Goal: Information Seeking & Learning: Check status

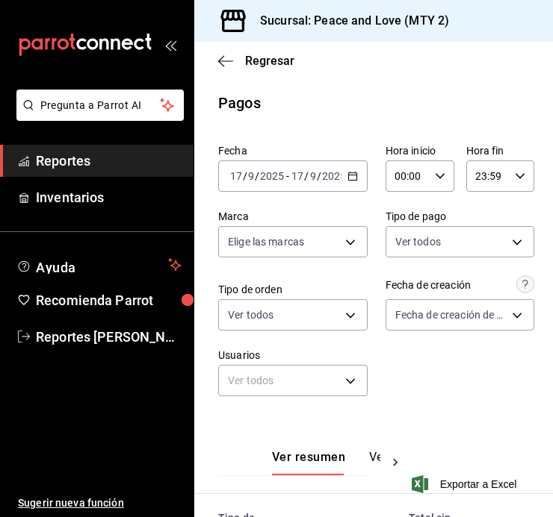
scroll to position [358, 0]
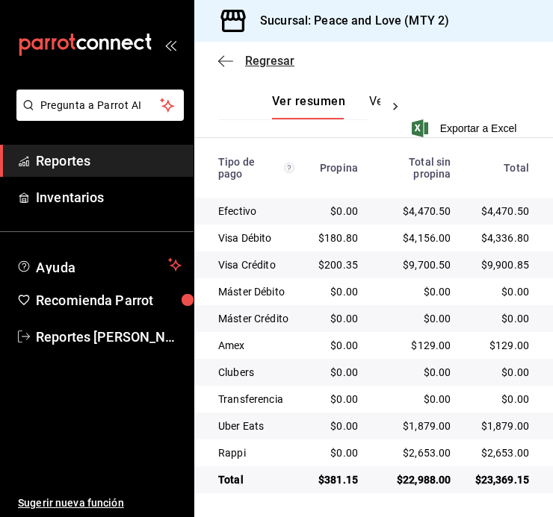
click at [247, 54] on span "Regresar" at bounding box center [269, 61] width 49 height 14
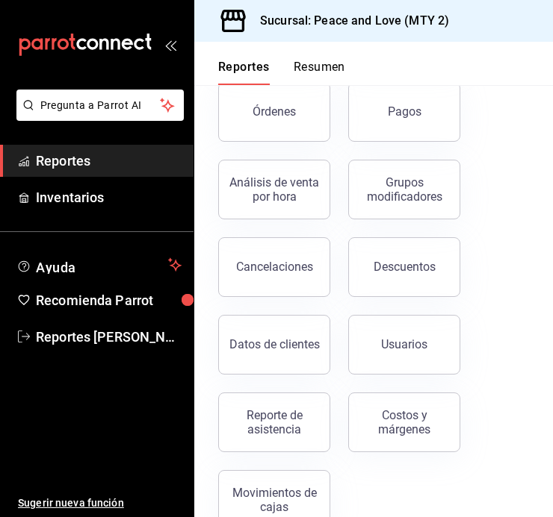
scroll to position [279, 0]
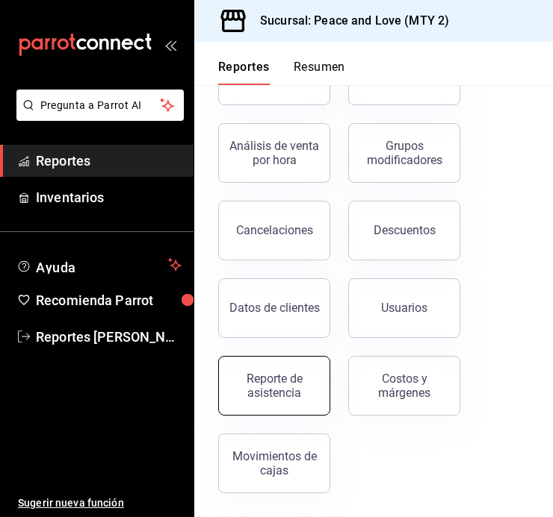
click at [249, 382] on div "Reporte de asistencia" at bounding box center [274, 386] width 93 height 28
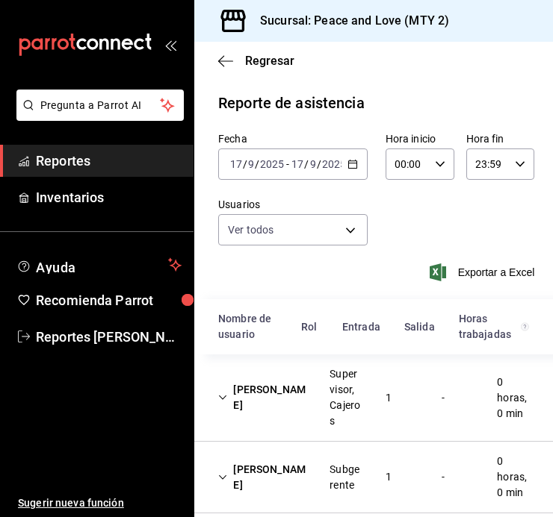
drag, startPoint x: 145, startPoint y: 422, endPoint x: 158, endPoint y: 398, distance: 27.4
click at [145, 422] on ul "Sugerir nueva función" at bounding box center [96, 435] width 193 height 165
click at [256, 52] on div "Regresar" at bounding box center [373, 61] width 358 height 38
click at [255, 57] on span "Regresar" at bounding box center [269, 61] width 49 height 14
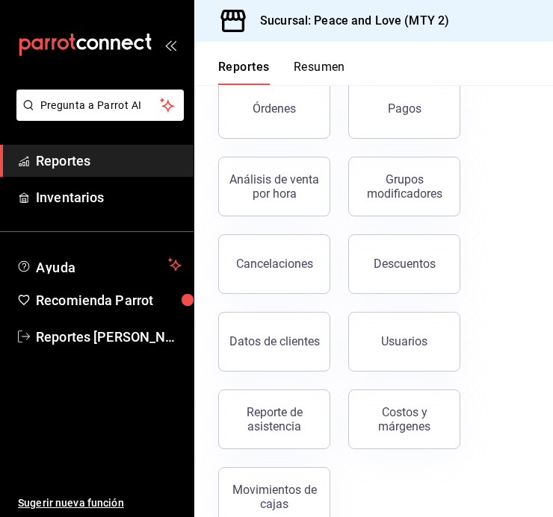
scroll to position [250, 0]
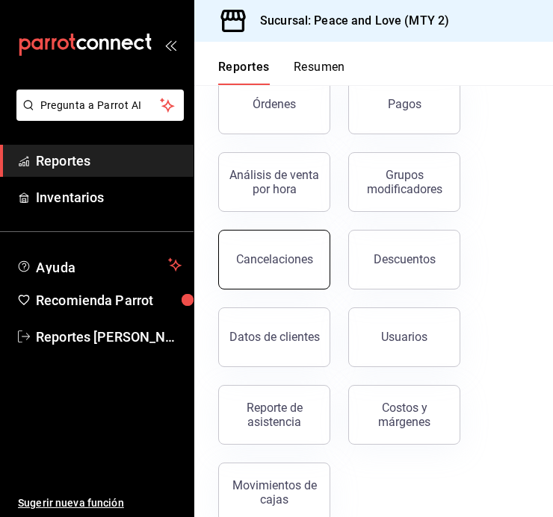
click at [265, 260] on div "Cancelaciones" at bounding box center [274, 259] width 77 height 14
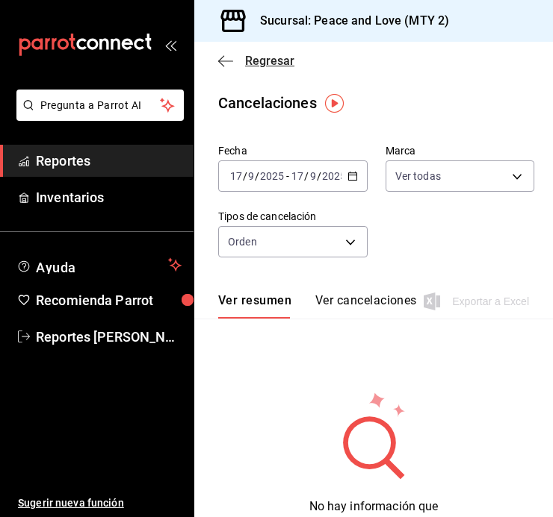
click at [232, 53] on div "Regresar" at bounding box center [373, 61] width 358 height 38
click at [241, 61] on span "Regresar" at bounding box center [256, 61] width 76 height 14
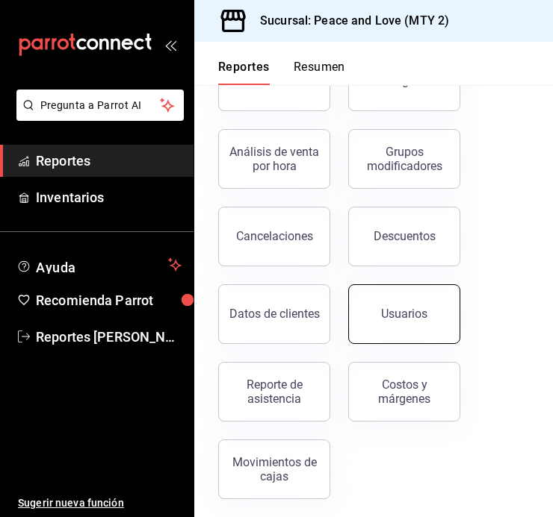
scroll to position [274, 0]
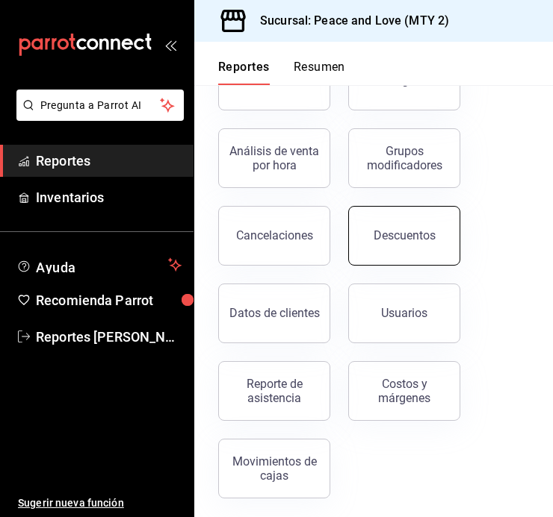
click at [408, 249] on button "Descuentos" at bounding box center [404, 236] width 112 height 60
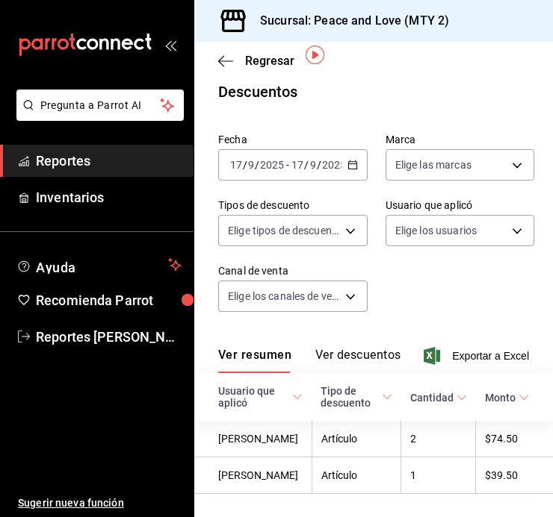
scroll to position [6, 0]
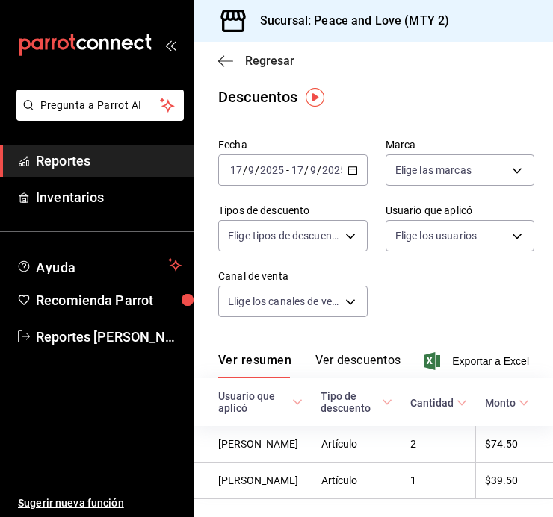
click at [237, 62] on span "Regresar" at bounding box center [256, 61] width 76 height 14
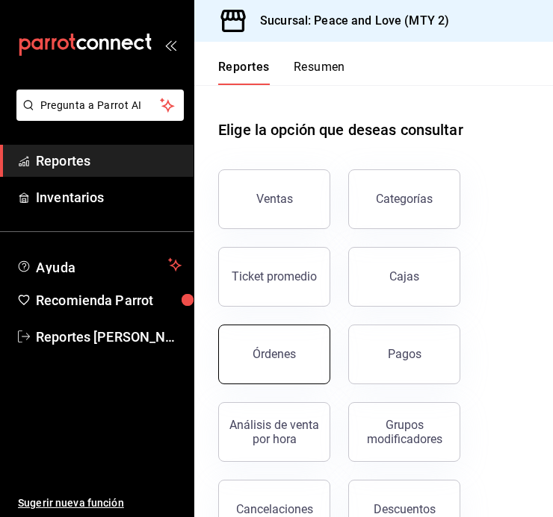
click at [289, 359] on div "Órdenes" at bounding box center [273, 354] width 43 height 14
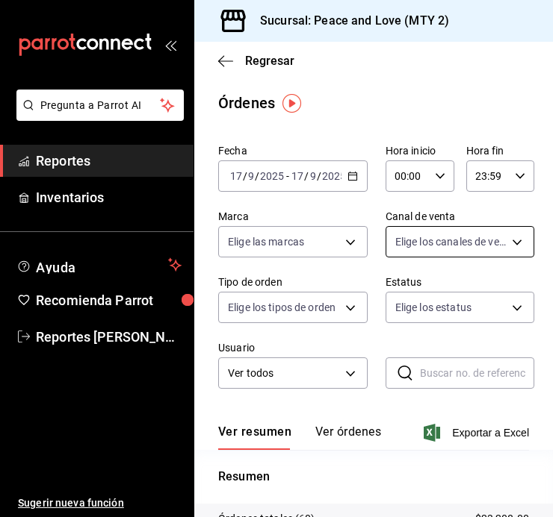
click at [438, 243] on body "Pregunta a Parrot AI Reportes Inventarios Ayuda Recomienda Parrot Reportes Gome…" at bounding box center [276, 258] width 553 height 517
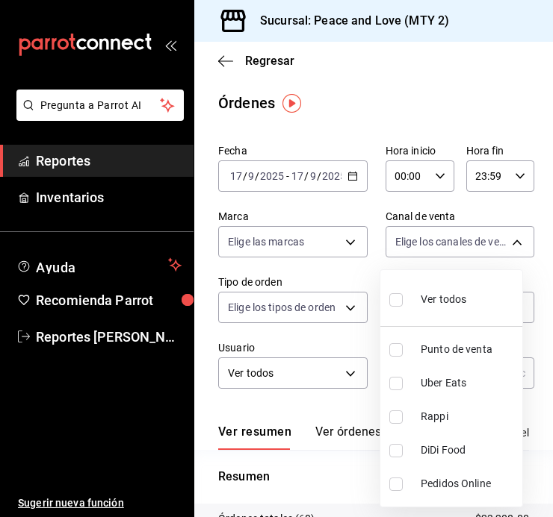
drag, startPoint x: 547, startPoint y: 169, endPoint x: 548, endPoint y: 210, distance: 40.3
click at [548, 210] on div at bounding box center [276, 258] width 553 height 517
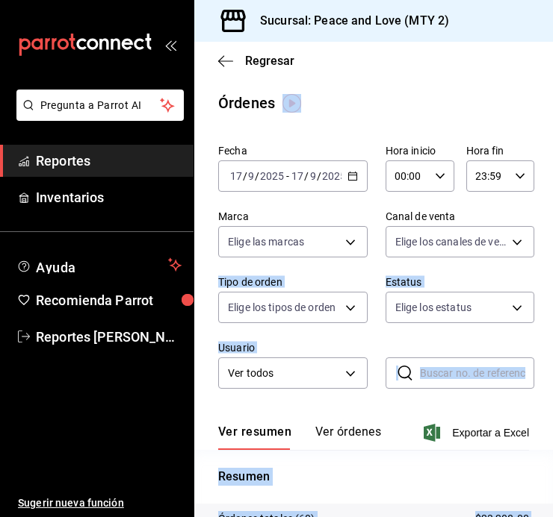
drag, startPoint x: 545, startPoint y: 196, endPoint x: 542, endPoint y: 252, distance: 56.1
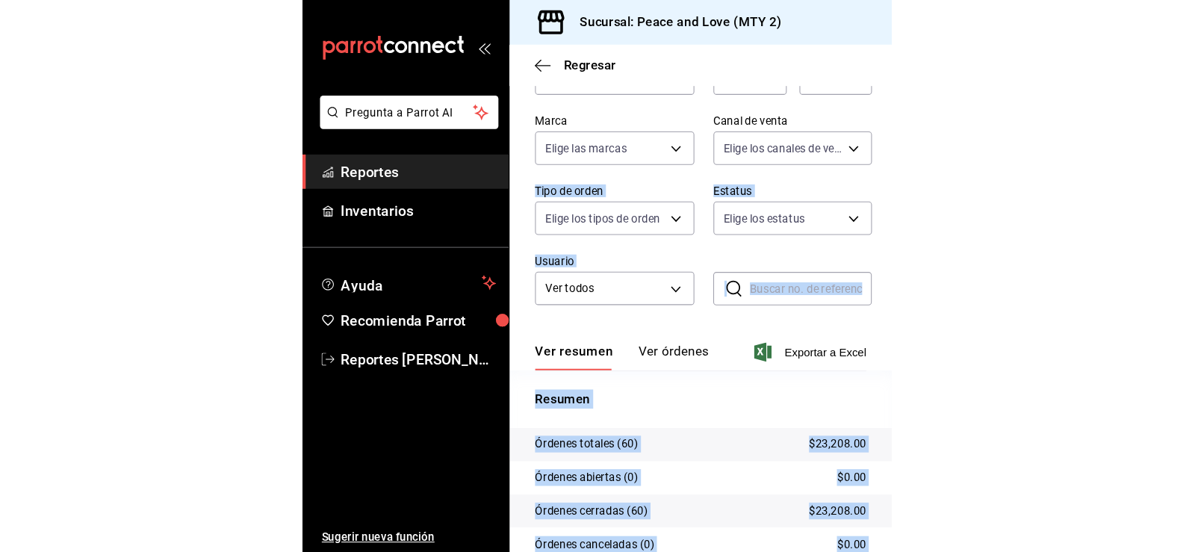
scroll to position [116, 0]
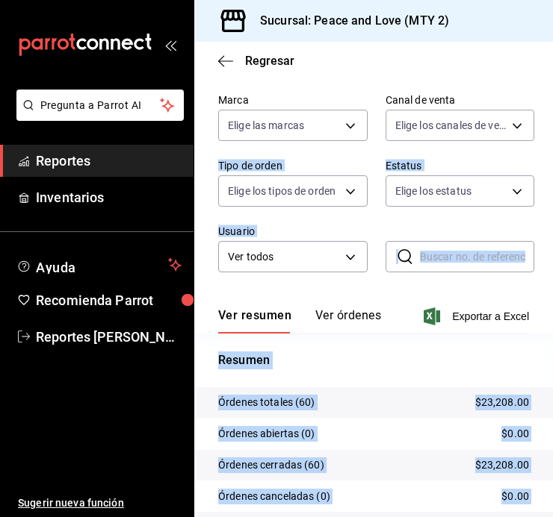
click at [524, 296] on div "Fecha 2025-09-17 17 / 9 / 2025 - 2025-09-17 17 / 9 / 2025 Hora inicio 00:00 Hor…" at bounding box center [373, 307] width 358 height 571
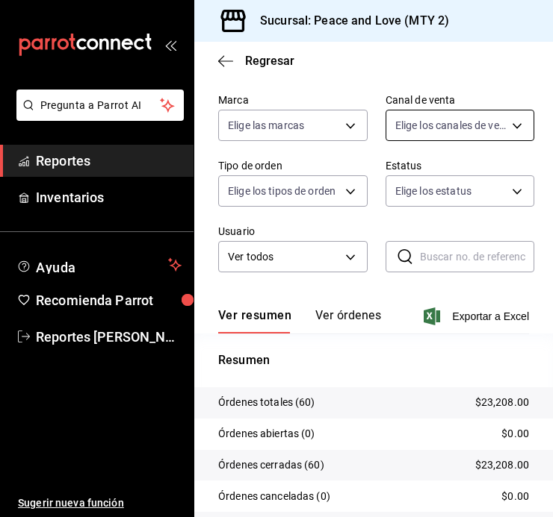
click at [511, 122] on body "Pregunta a Parrot AI Reportes Inventarios Ayuda Recomienda Parrot Reportes Gome…" at bounding box center [276, 258] width 553 height 517
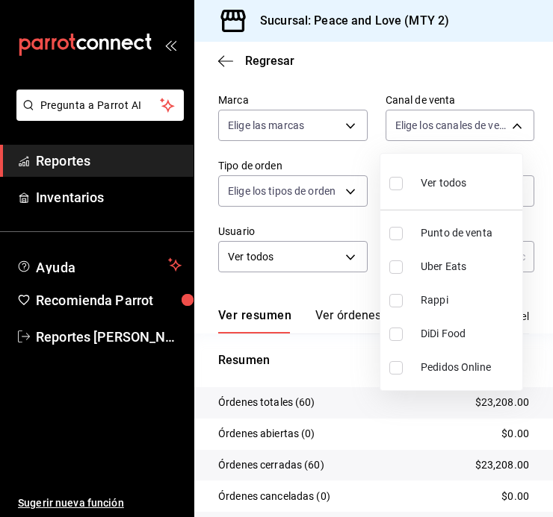
click at [394, 273] on input "checkbox" at bounding box center [395, 267] width 13 height 13
checkbox input "true"
type input "UBER_EATS"
click at [396, 301] on input "checkbox" at bounding box center [395, 300] width 13 height 13
checkbox input "true"
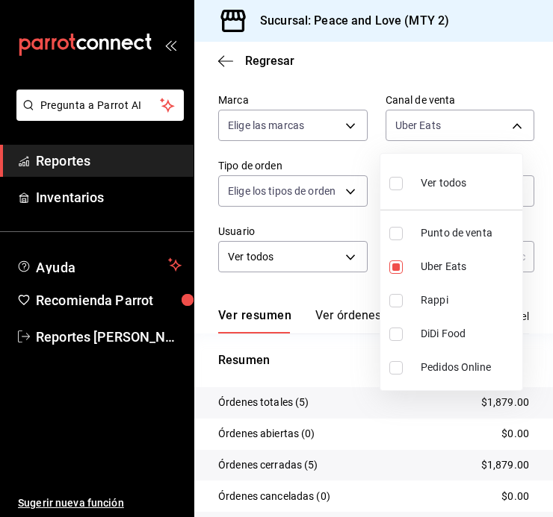
type input "UBER_EATS,RAPPI"
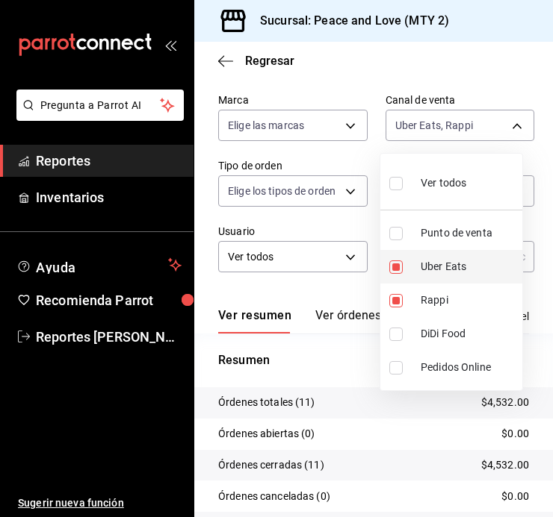
click at [399, 271] on input "checkbox" at bounding box center [395, 267] width 13 height 13
checkbox input "false"
type input "RAPPI"
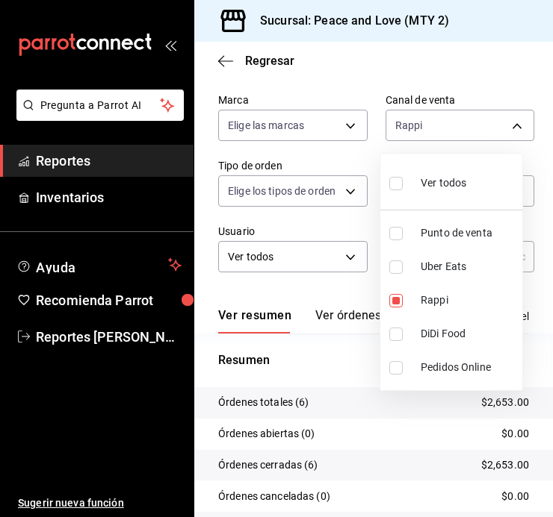
click at [267, 64] on div at bounding box center [276, 258] width 553 height 517
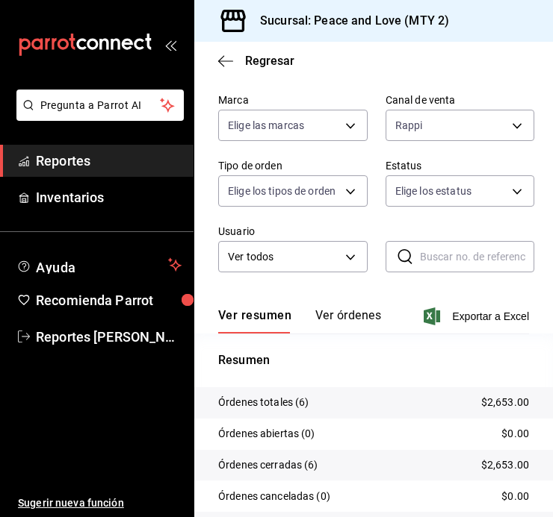
click at [271, 62] on span "Regresar" at bounding box center [269, 61] width 49 height 14
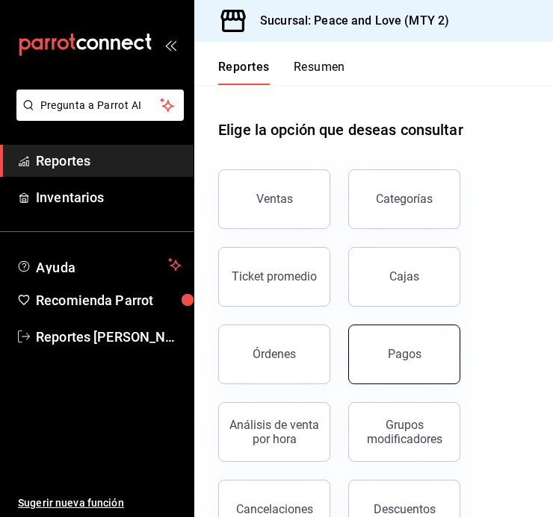
click at [432, 349] on button "Pagos" at bounding box center [404, 355] width 112 height 60
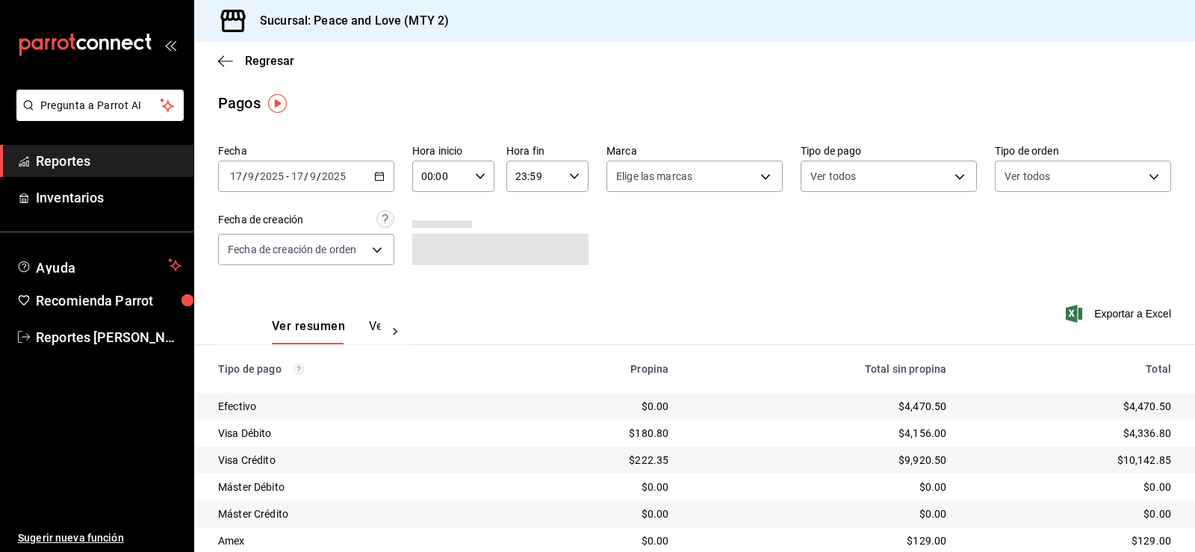
click at [374, 321] on button "Ver pagos" at bounding box center [397, 331] width 56 height 25
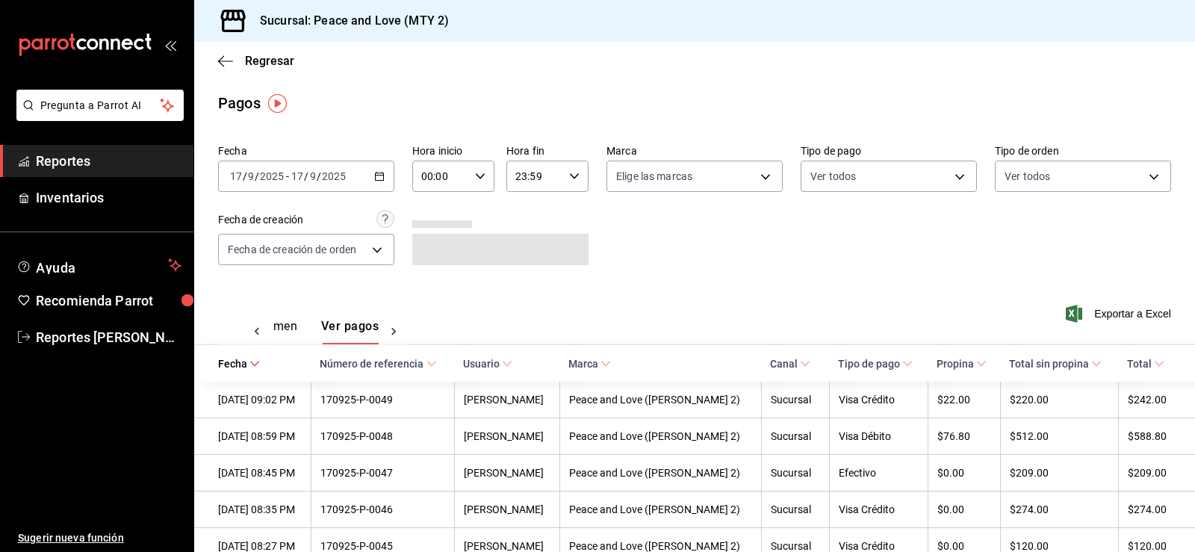
scroll to position [0, 44]
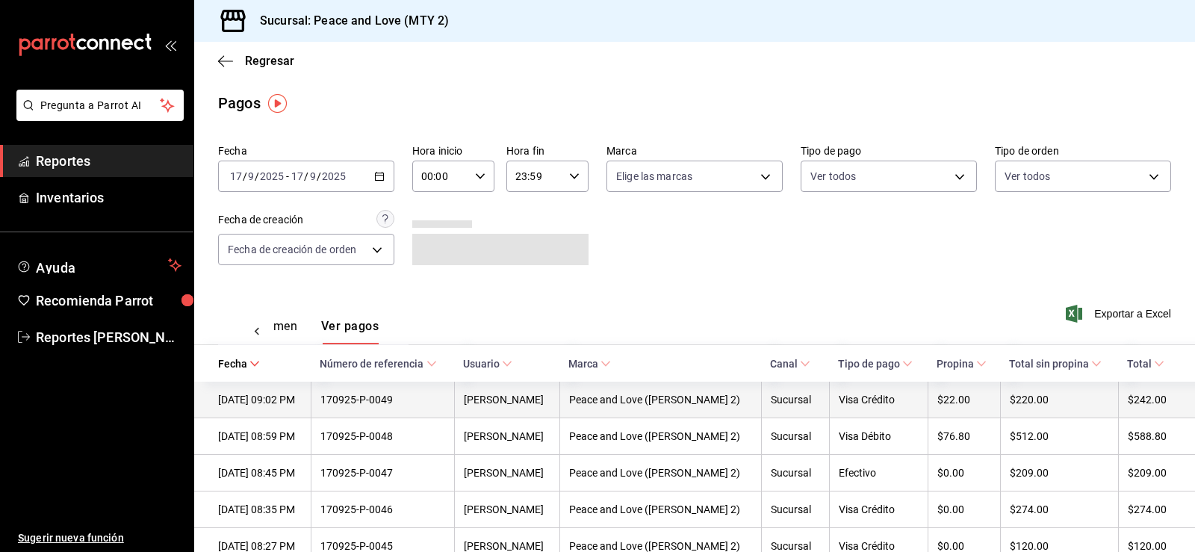
click at [469, 399] on th "[PERSON_NAME] [PERSON_NAME]" at bounding box center [506, 400] width 105 height 37
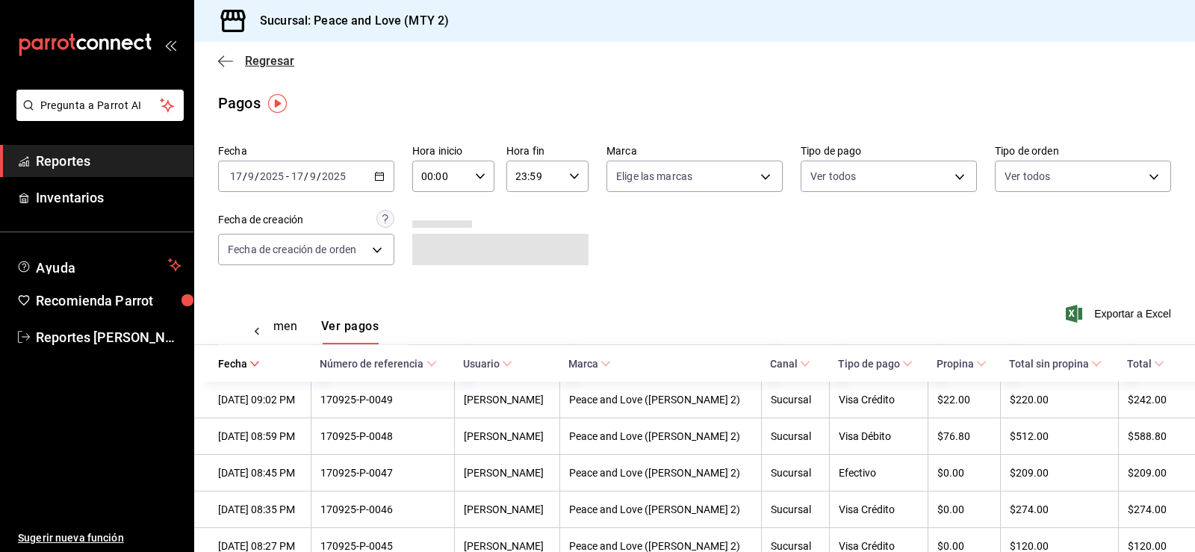
click at [237, 63] on span "Regresar" at bounding box center [256, 61] width 76 height 14
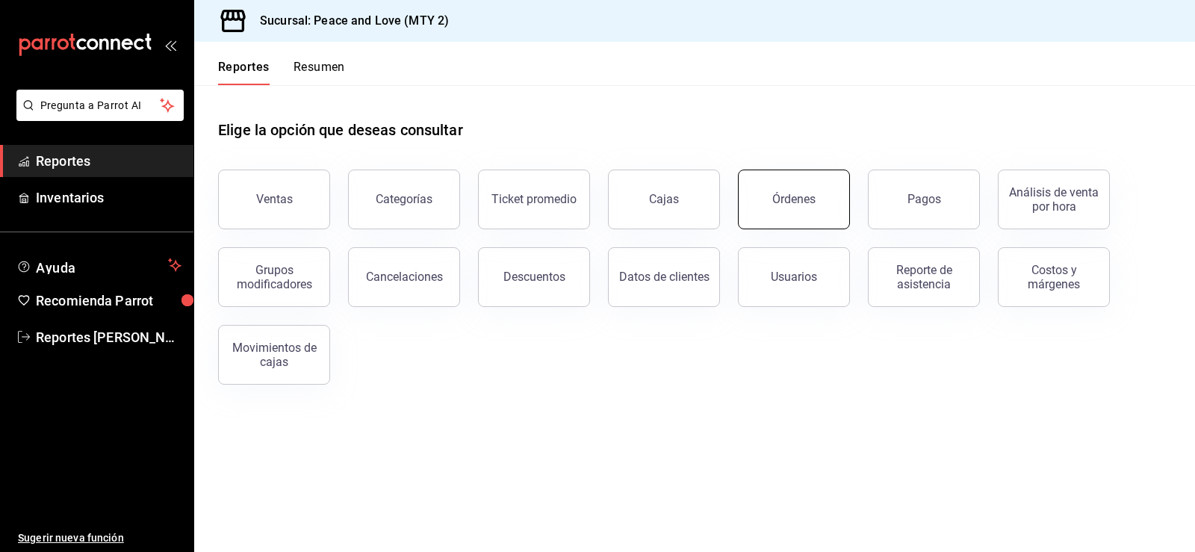
click at [552, 199] on div "Órdenes" at bounding box center [793, 199] width 43 height 14
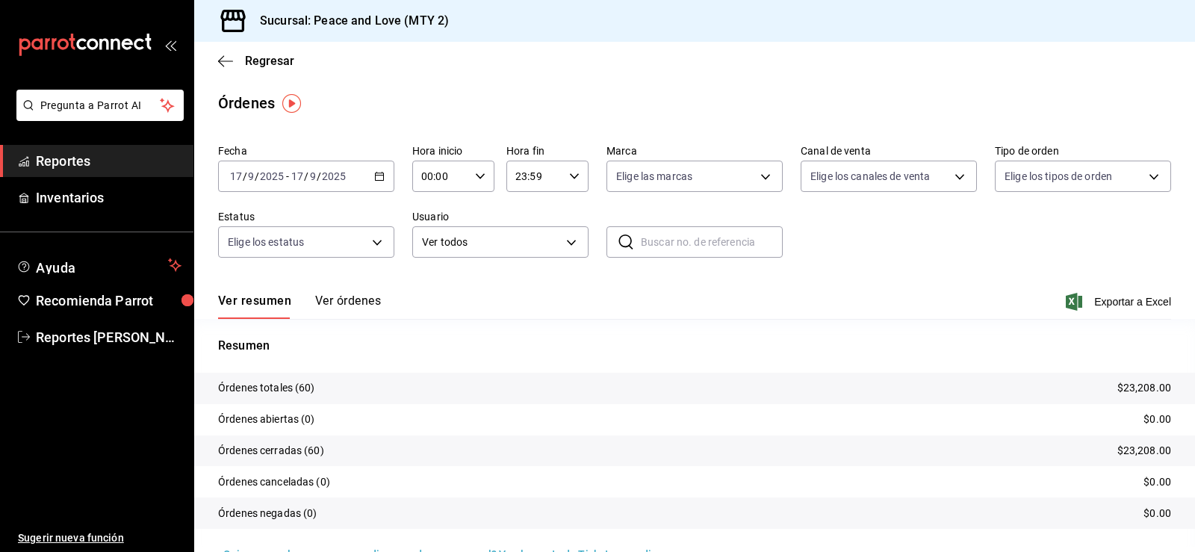
click at [337, 299] on button "Ver órdenes" at bounding box center [348, 305] width 66 height 25
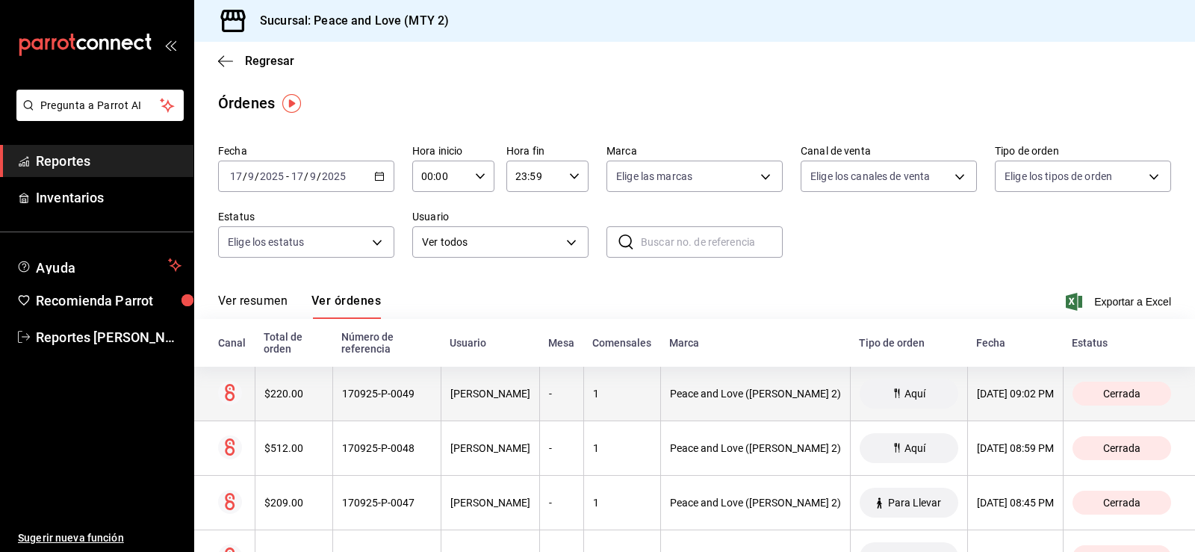
click at [371, 394] on div "170925-P-0049" at bounding box center [387, 394] width 90 height 12
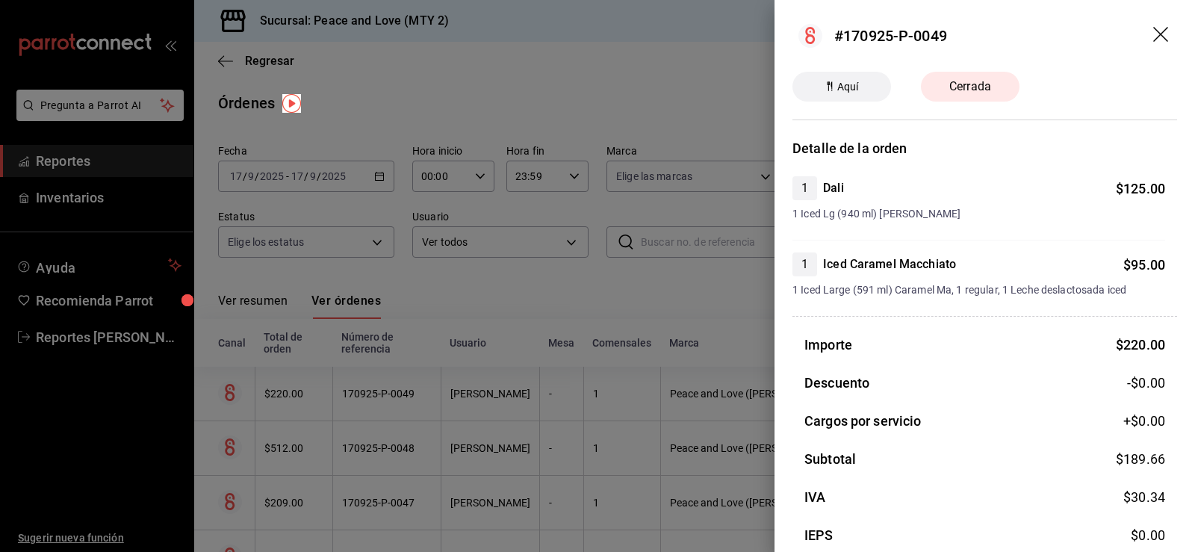
click at [371, 394] on div at bounding box center [597, 276] width 1195 height 552
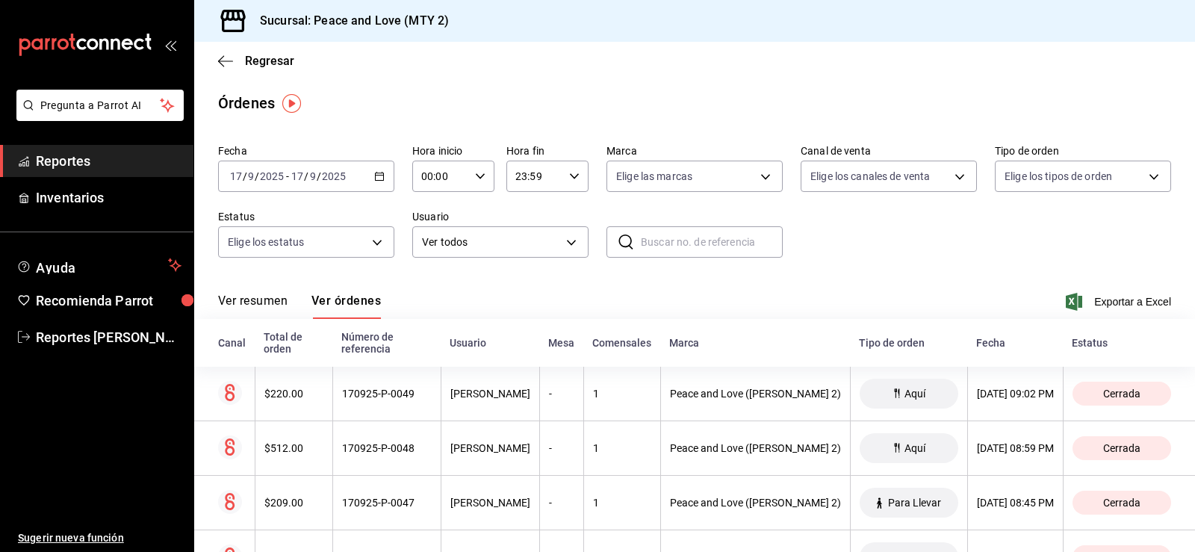
click at [258, 50] on div "Regresar" at bounding box center [694, 61] width 1001 height 38
click at [258, 72] on div "Regresar" at bounding box center [694, 61] width 1001 height 38
click at [264, 66] on span "Regresar" at bounding box center [269, 61] width 49 height 14
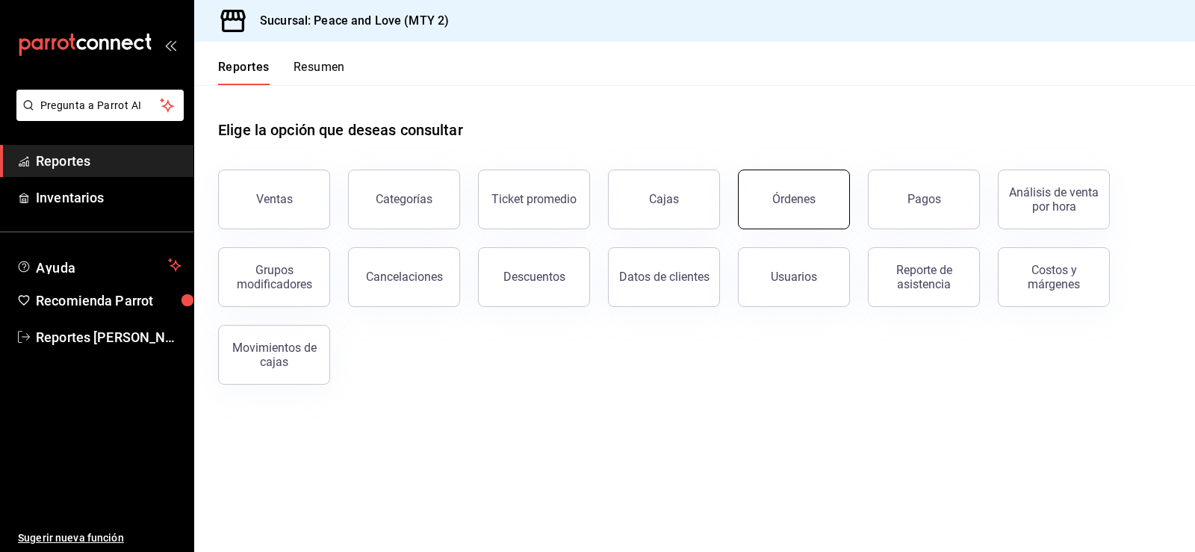
click at [552, 197] on button "Órdenes" at bounding box center [794, 199] width 112 height 60
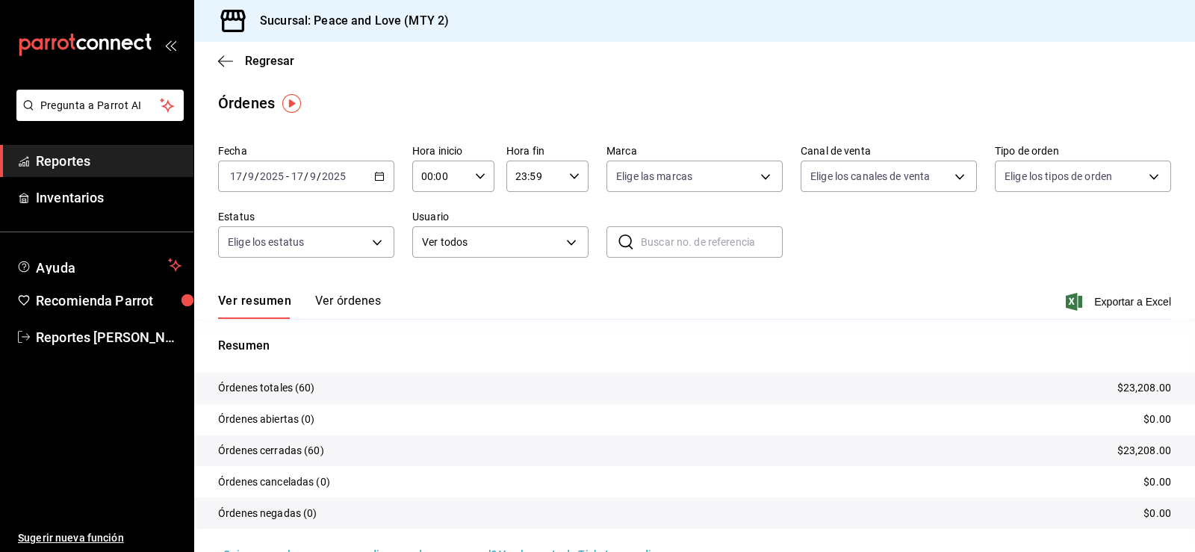
click at [356, 290] on div "Ver resumen Ver órdenes Exportar a Excel" at bounding box center [694, 297] width 953 height 43
click at [345, 296] on button "Ver órdenes" at bounding box center [348, 305] width 66 height 25
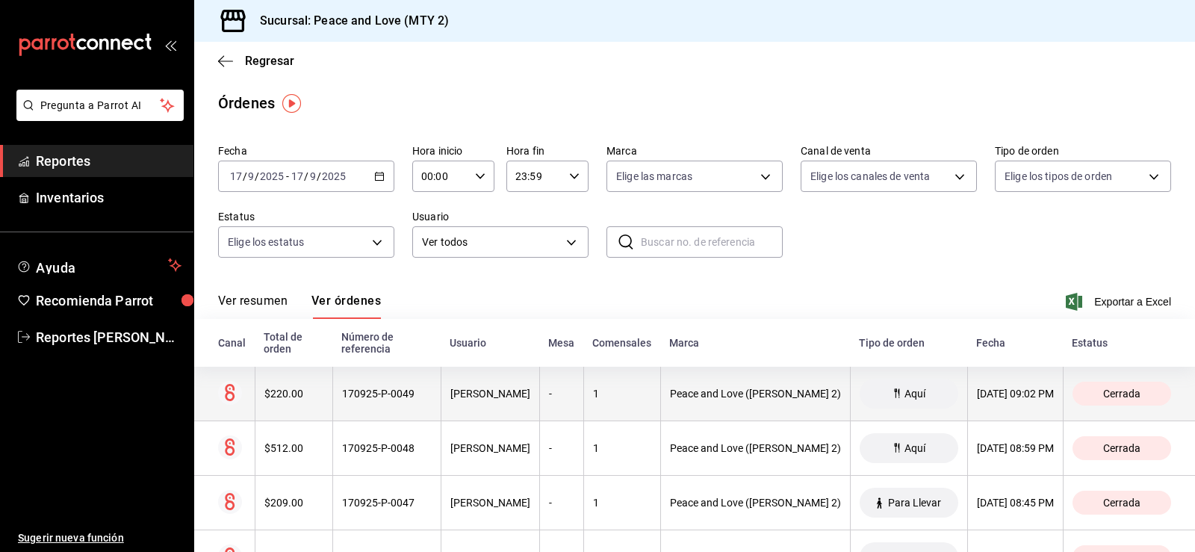
click at [369, 390] on div "170925-P-0049" at bounding box center [387, 394] width 90 height 12
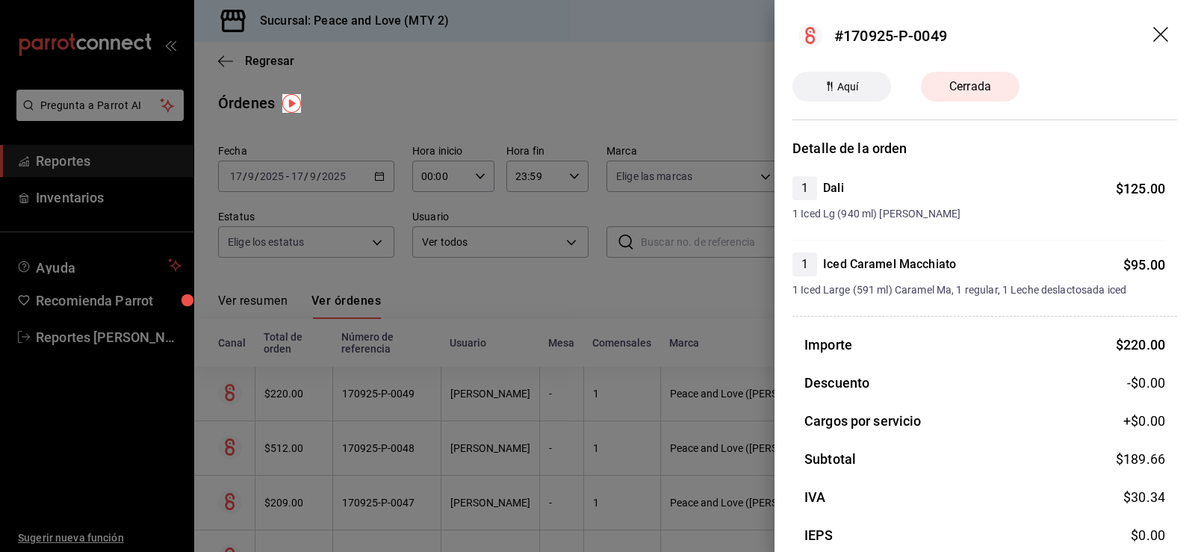
click at [369, 390] on div at bounding box center [597, 276] width 1195 height 552
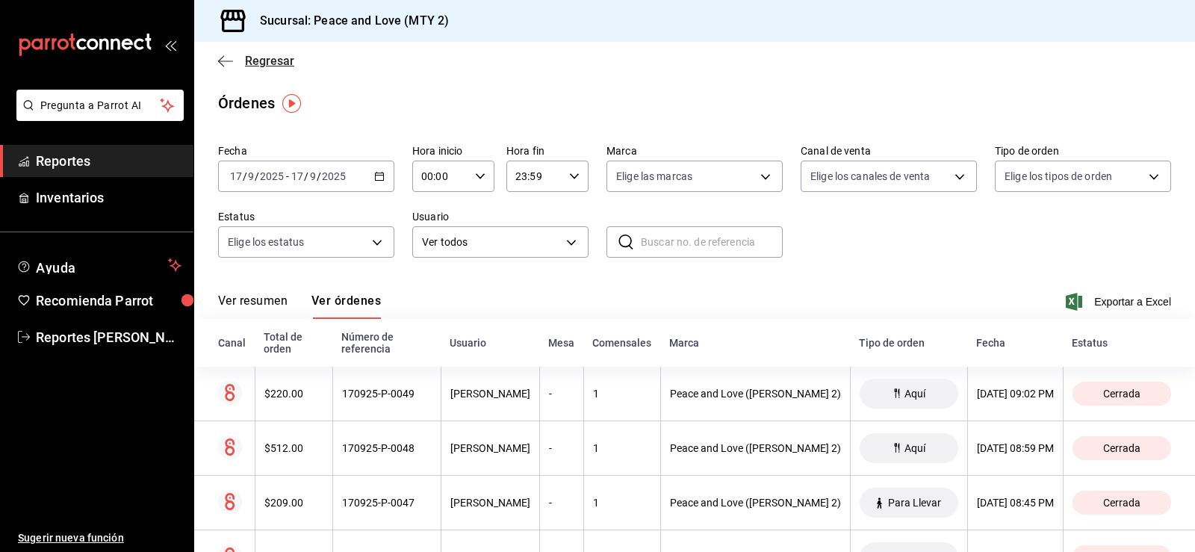
click at [267, 63] on span "Regresar" at bounding box center [269, 61] width 49 height 14
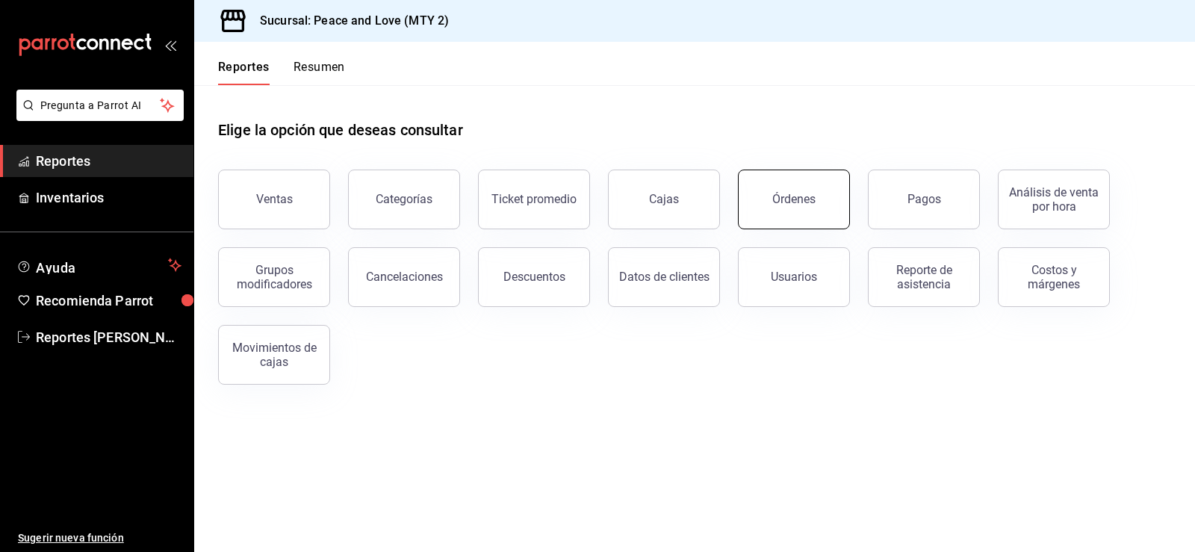
click at [552, 181] on button "Órdenes" at bounding box center [794, 199] width 112 height 60
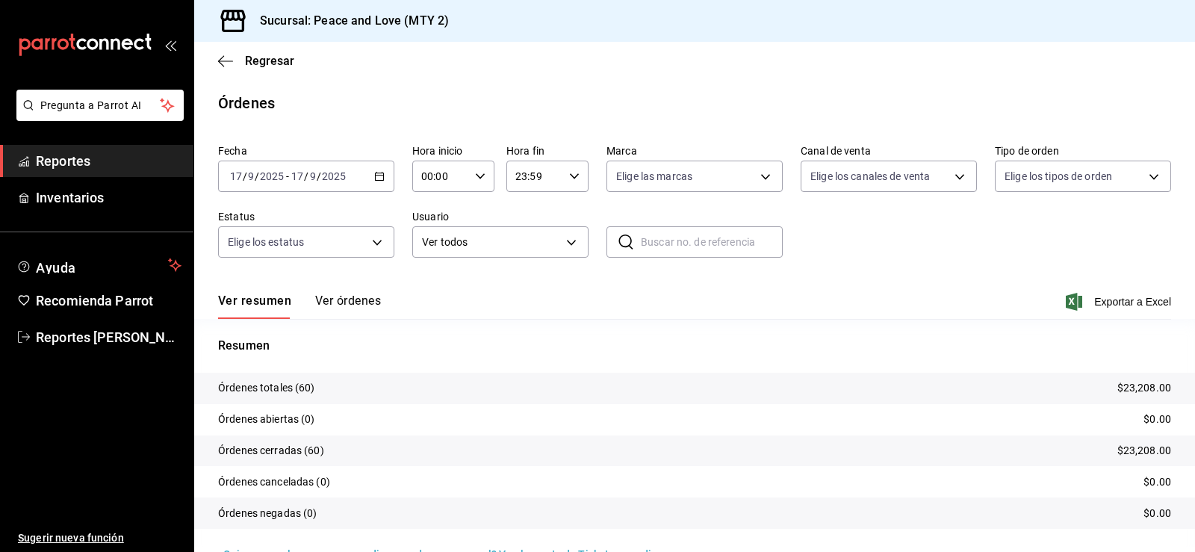
click at [350, 306] on button "Ver órdenes" at bounding box center [348, 305] width 66 height 25
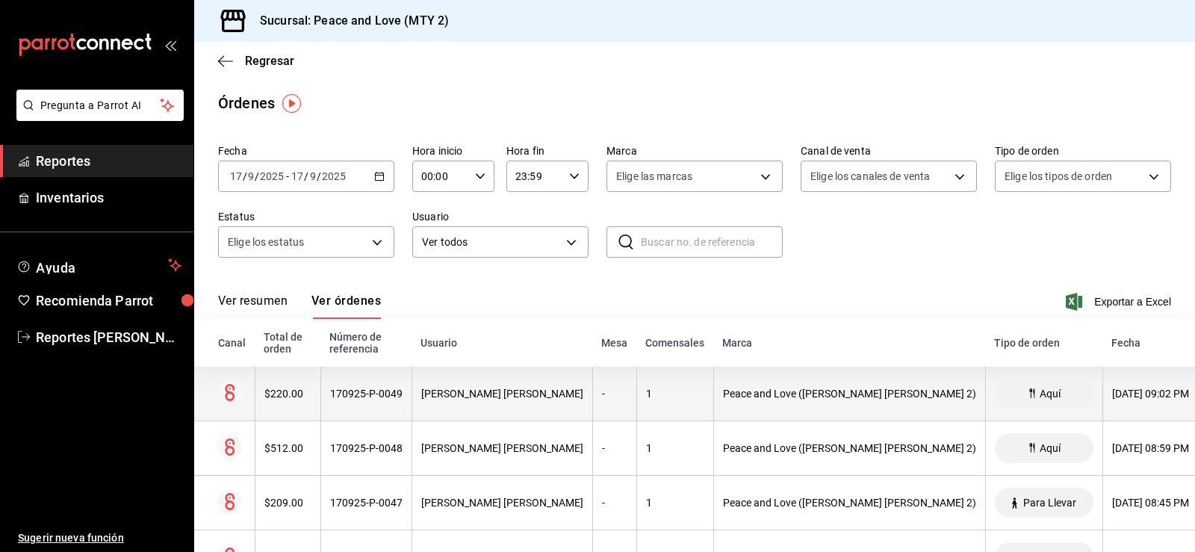
click at [385, 384] on th "170925-P-0049" at bounding box center [365, 394] width 91 height 55
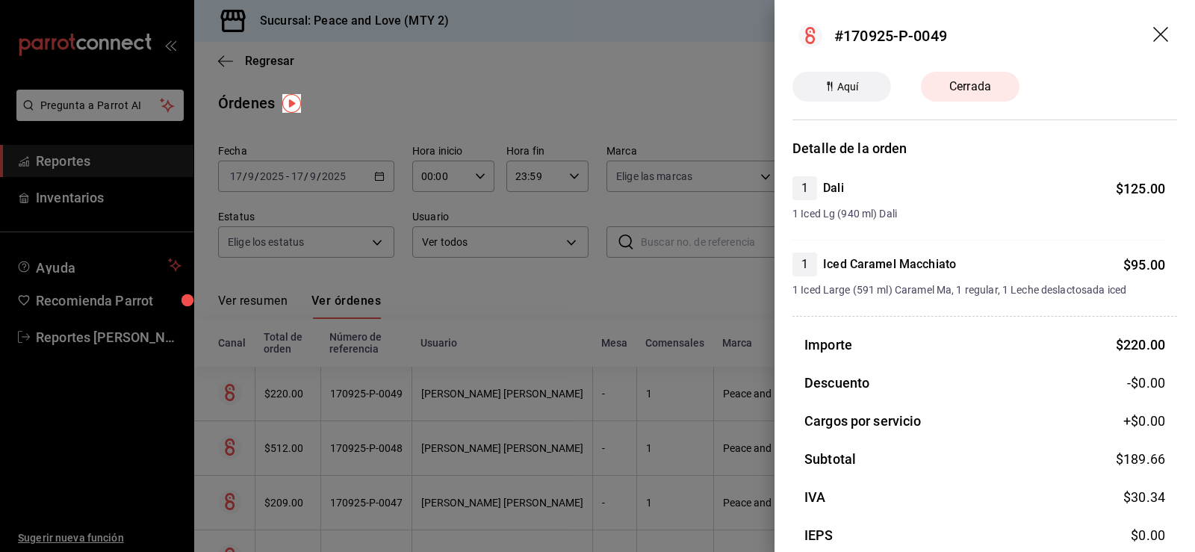
click at [385, 384] on div at bounding box center [597, 276] width 1195 height 552
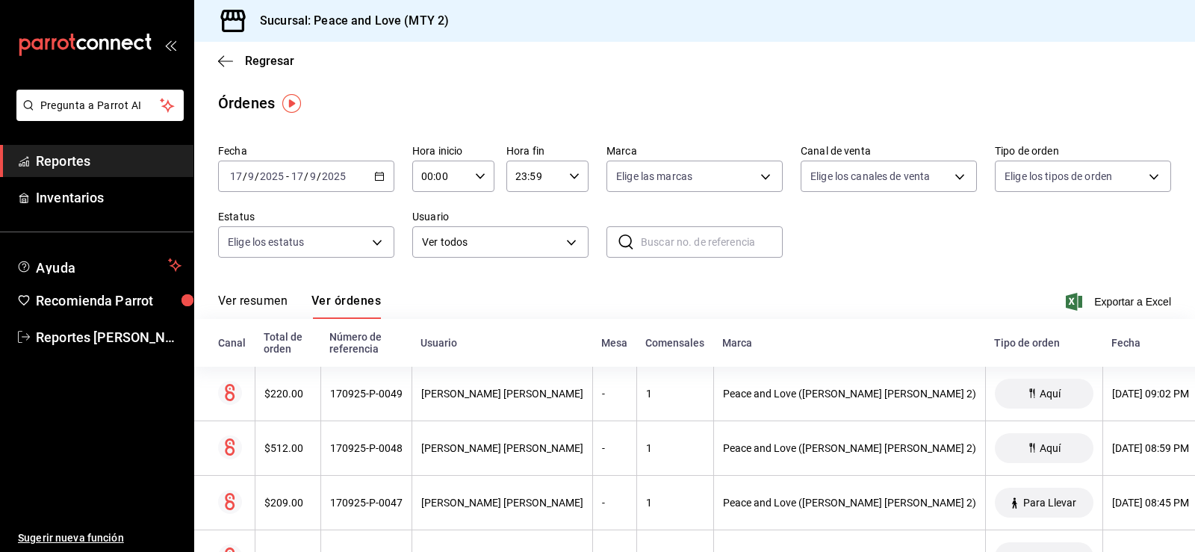
click at [385, 384] on th "170925-P-0049" at bounding box center [365, 394] width 91 height 55
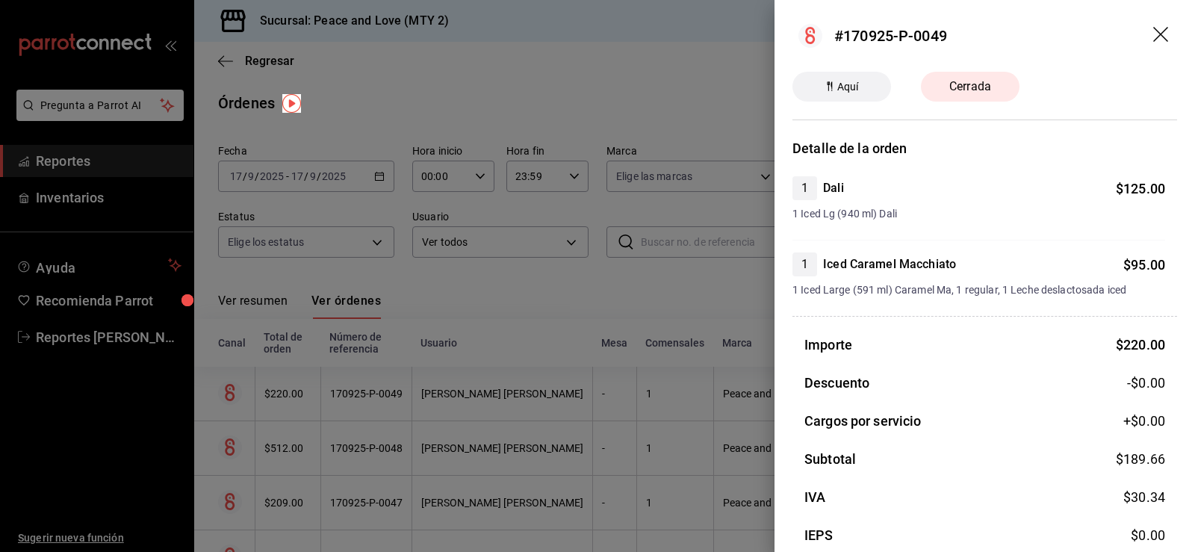
click at [385, 384] on div at bounding box center [597, 276] width 1195 height 552
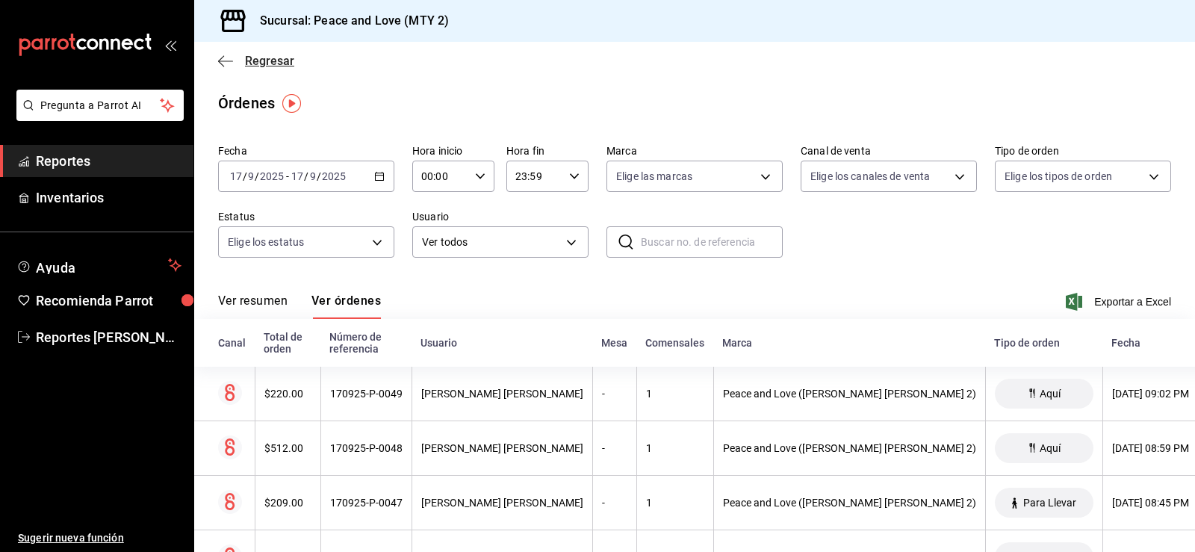
click at [272, 60] on span "Regresar" at bounding box center [269, 61] width 49 height 14
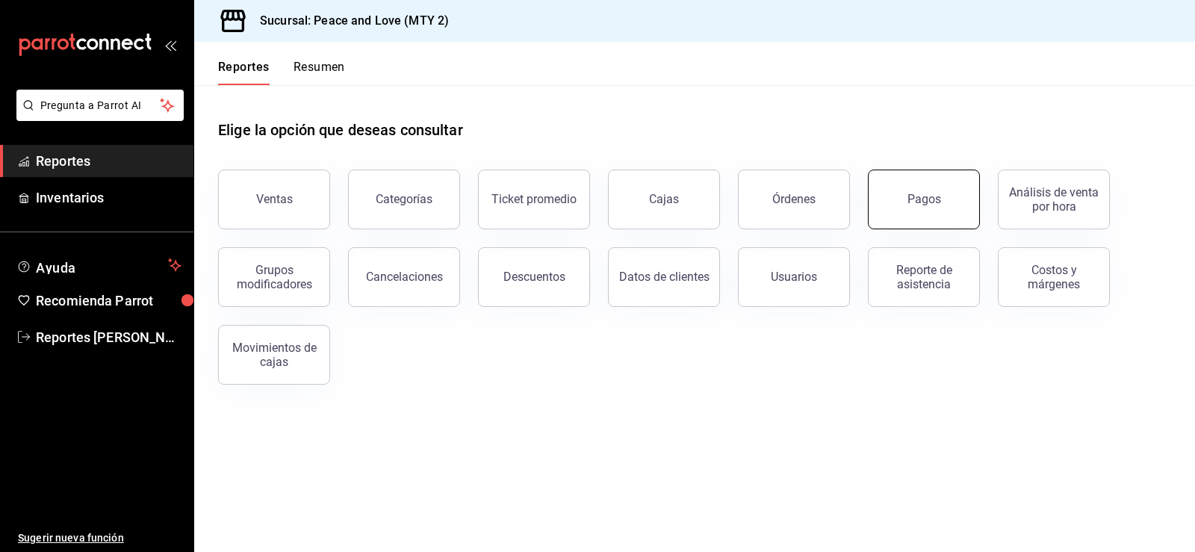
click at [891, 205] on button "Pagos" at bounding box center [924, 199] width 112 height 60
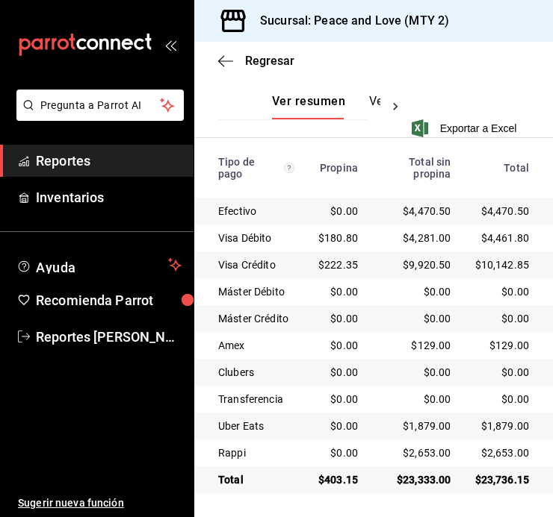
scroll to position [358, 0]
click at [272, 61] on span "Regresar" at bounding box center [269, 61] width 49 height 14
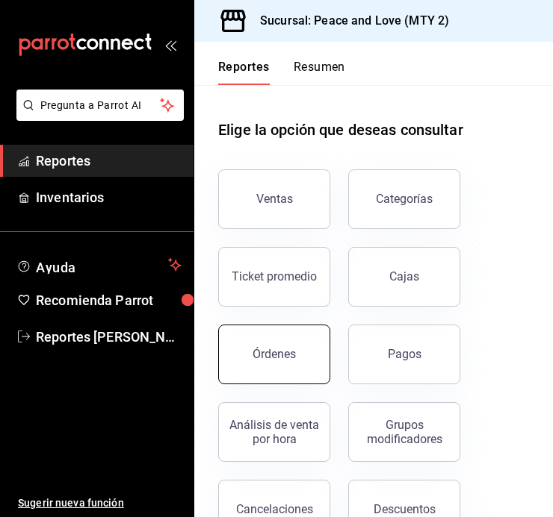
click at [290, 349] on div "Órdenes" at bounding box center [273, 354] width 43 height 14
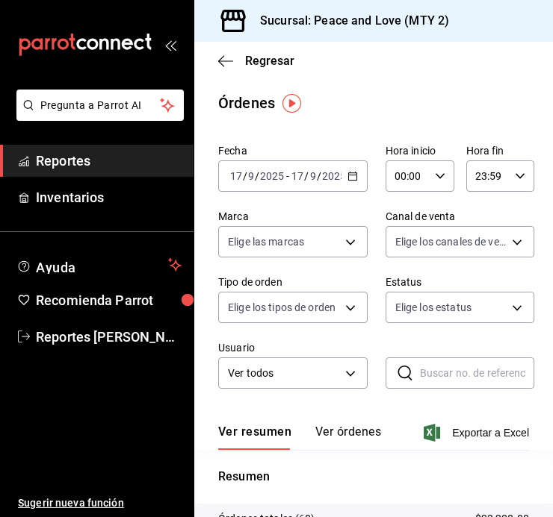
click at [340, 426] on button "Ver órdenes" at bounding box center [348, 437] width 66 height 25
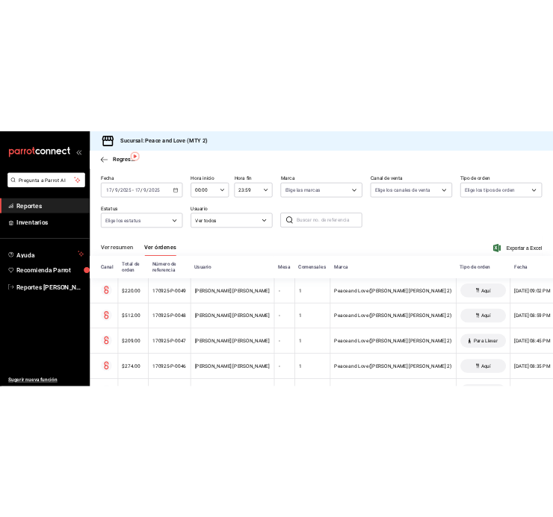
scroll to position [27, 0]
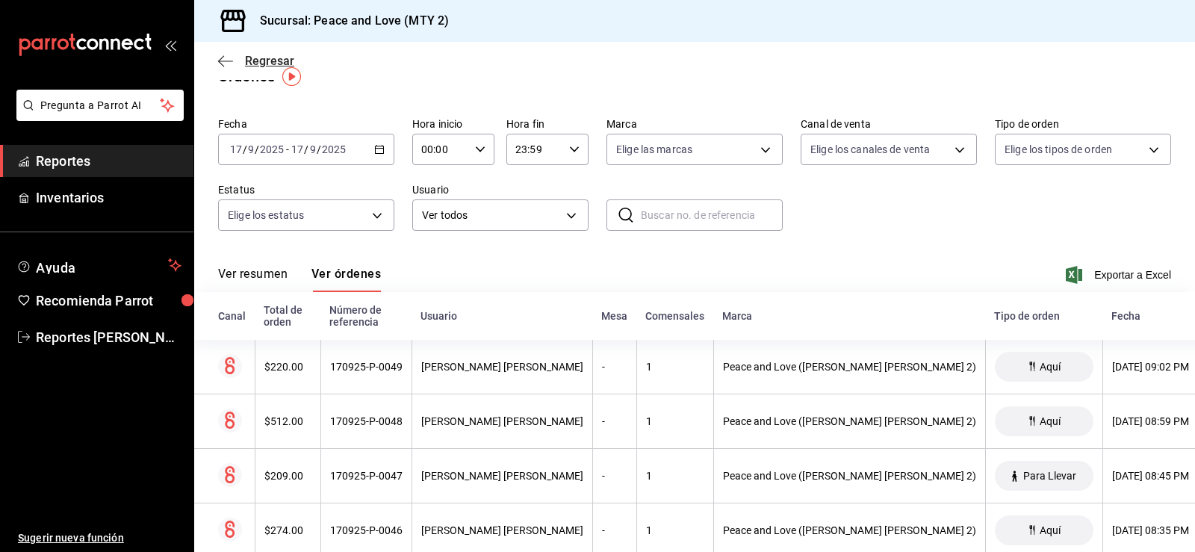
click at [257, 63] on span "Regresar" at bounding box center [269, 61] width 49 height 14
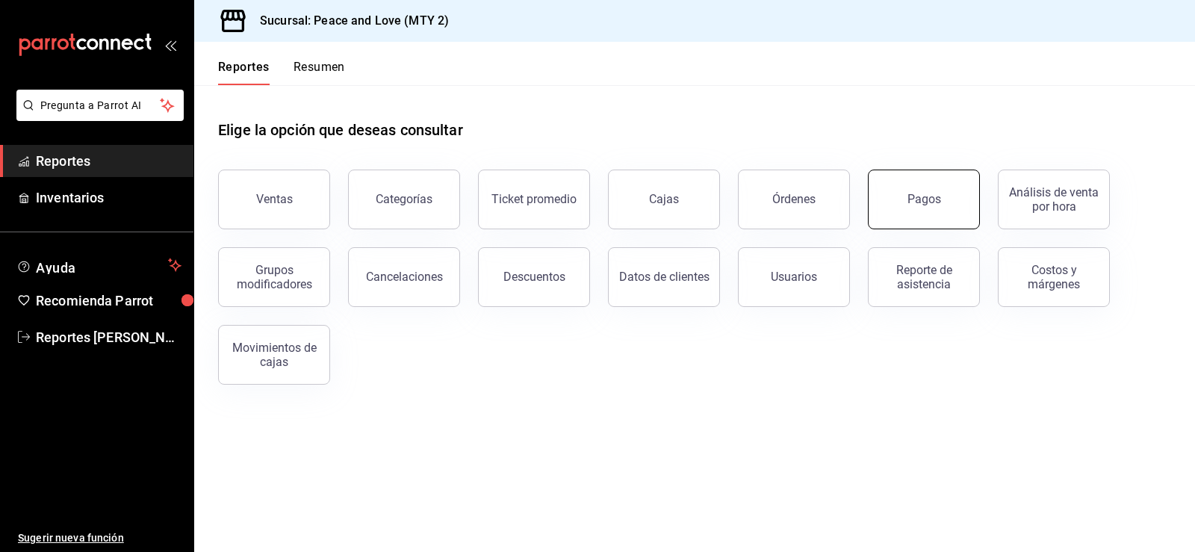
click at [894, 198] on button "Pagos" at bounding box center [924, 199] width 112 height 60
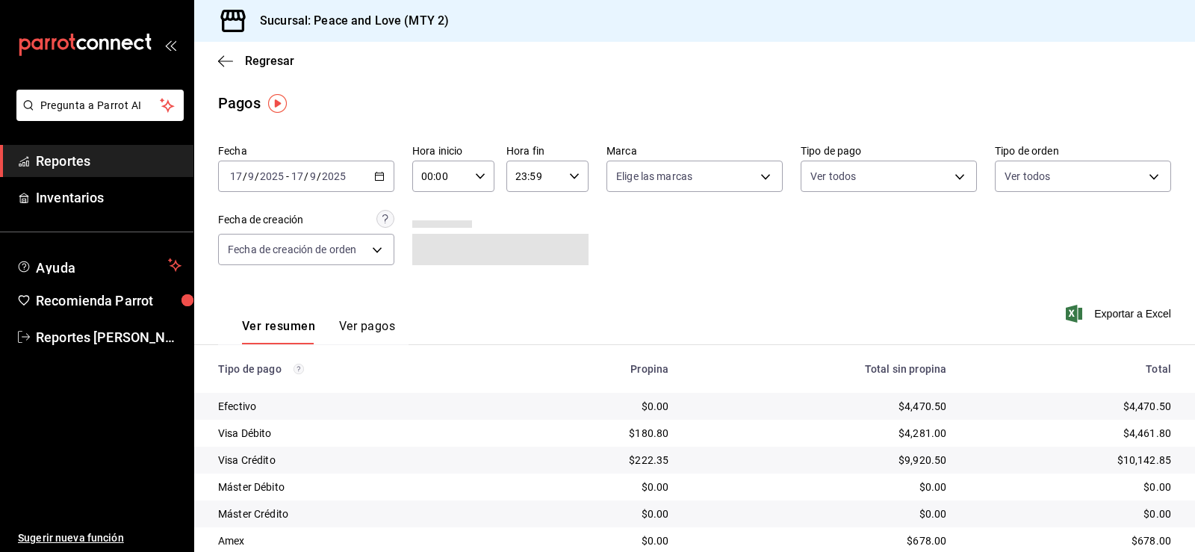
click at [354, 326] on button "Ver pagos" at bounding box center [367, 331] width 56 height 25
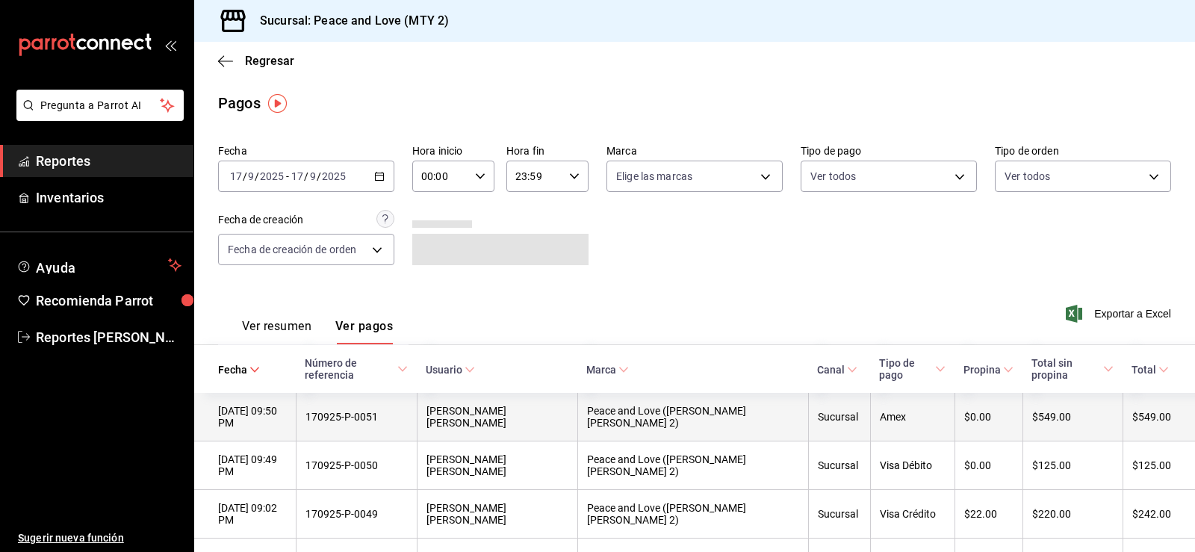
click at [408, 411] on div "170925-P-0051" at bounding box center [356, 417] width 102 height 12
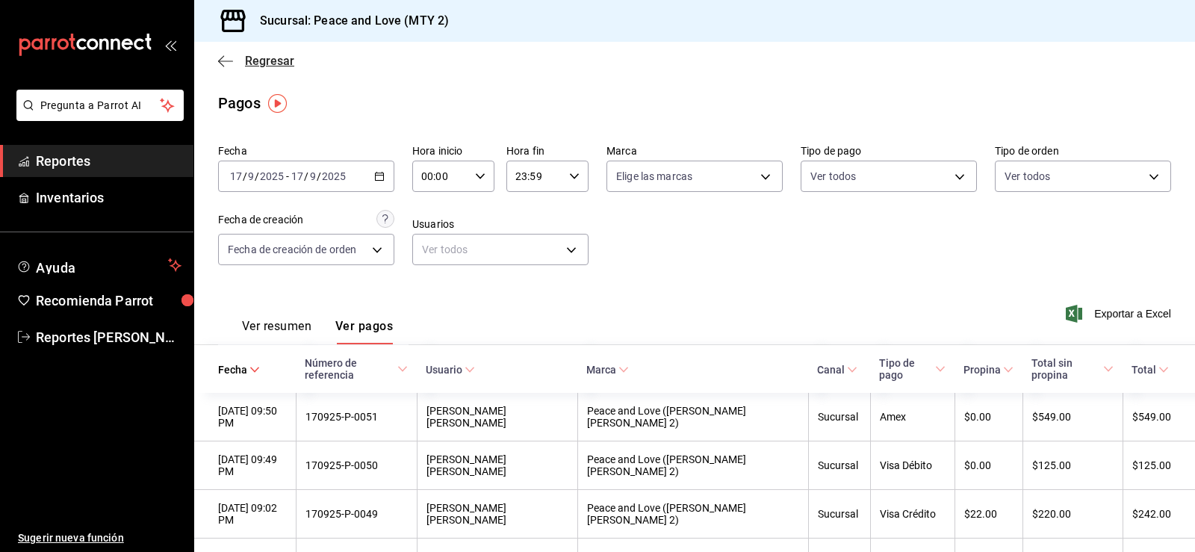
click at [268, 58] on span "Regresar" at bounding box center [269, 61] width 49 height 14
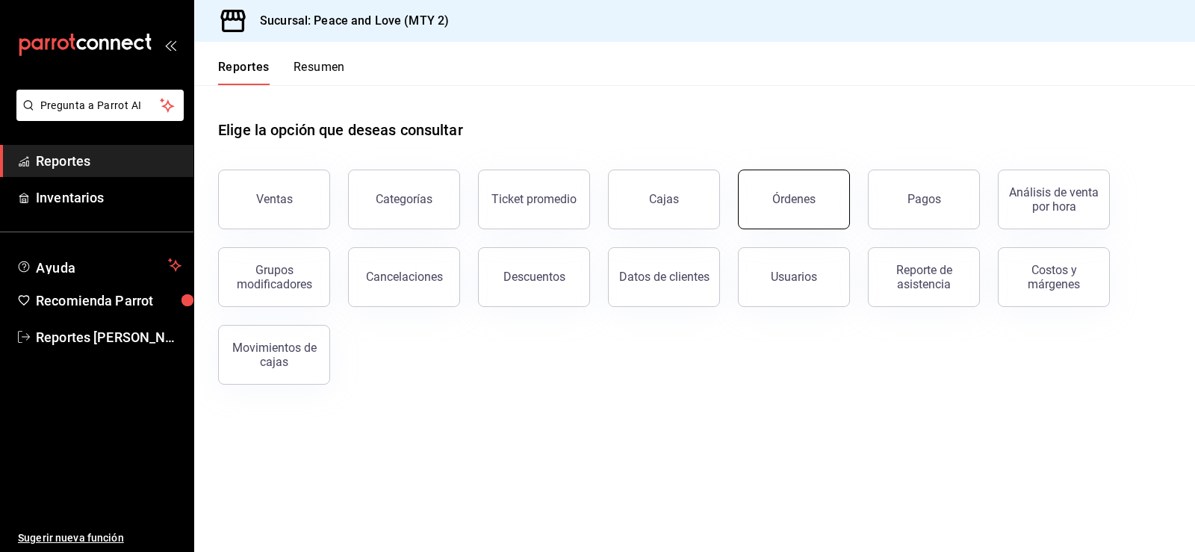
click at [818, 187] on button "Órdenes" at bounding box center [794, 199] width 112 height 60
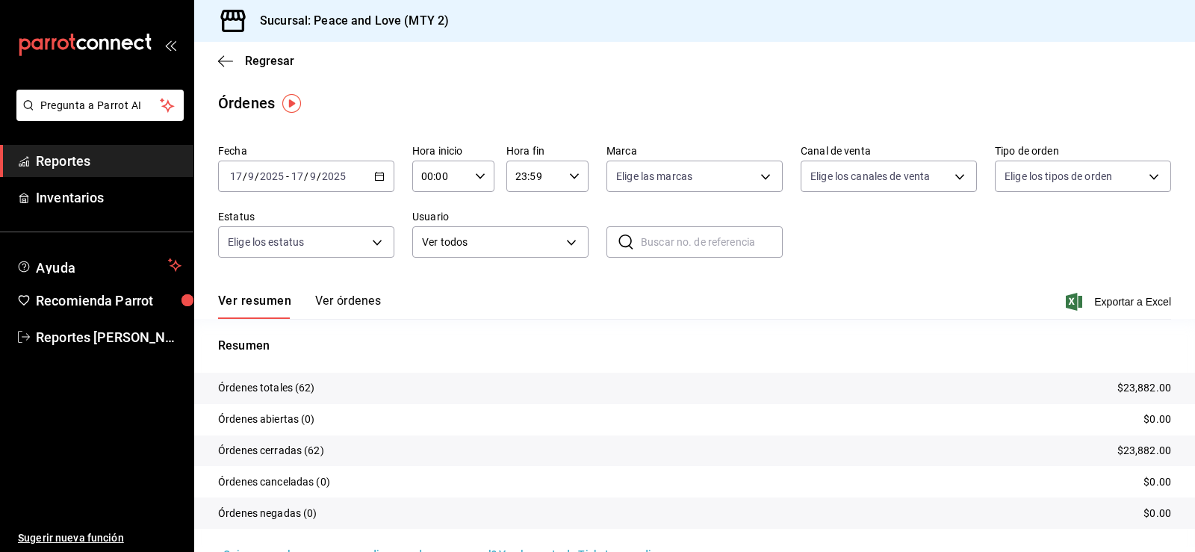
click at [349, 296] on button "Ver órdenes" at bounding box center [348, 305] width 66 height 25
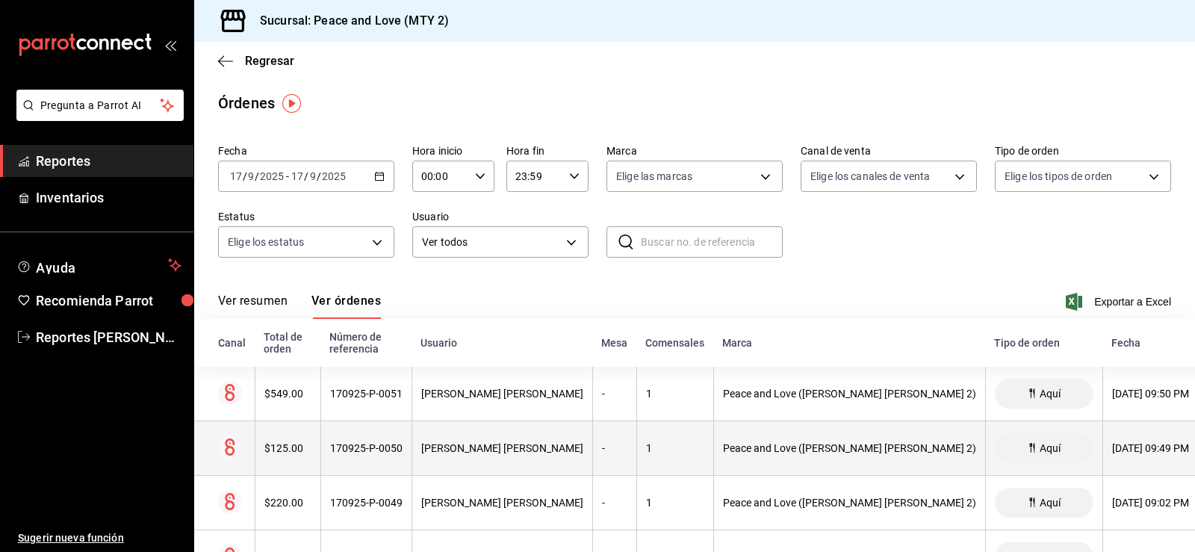
click at [556, 437] on th "[PERSON_NAME] [PERSON_NAME]" at bounding box center [501, 448] width 181 height 55
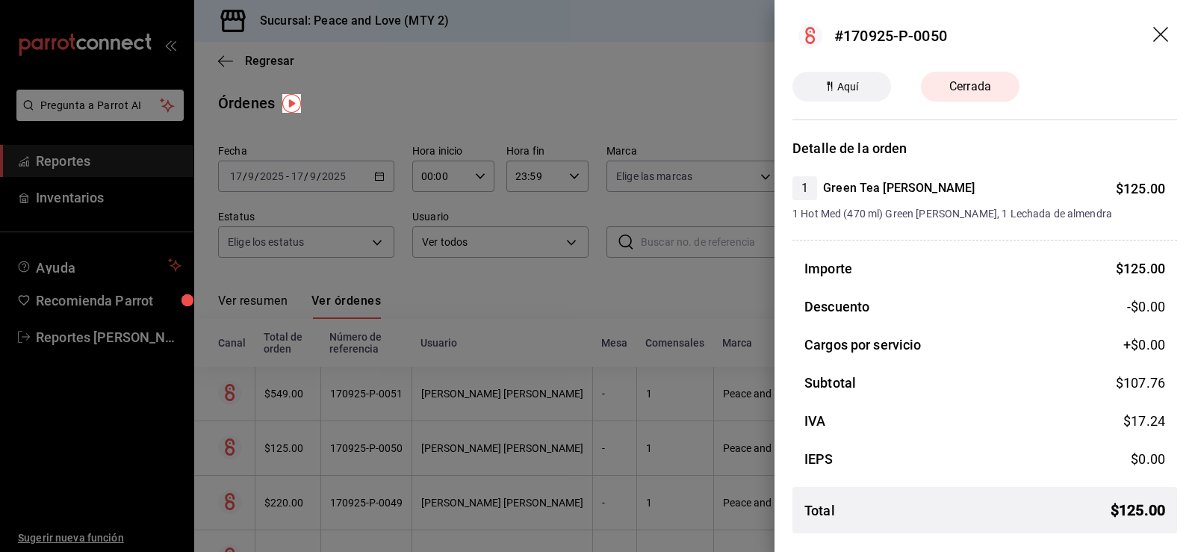
click at [556, 437] on div at bounding box center [597, 276] width 1195 height 552
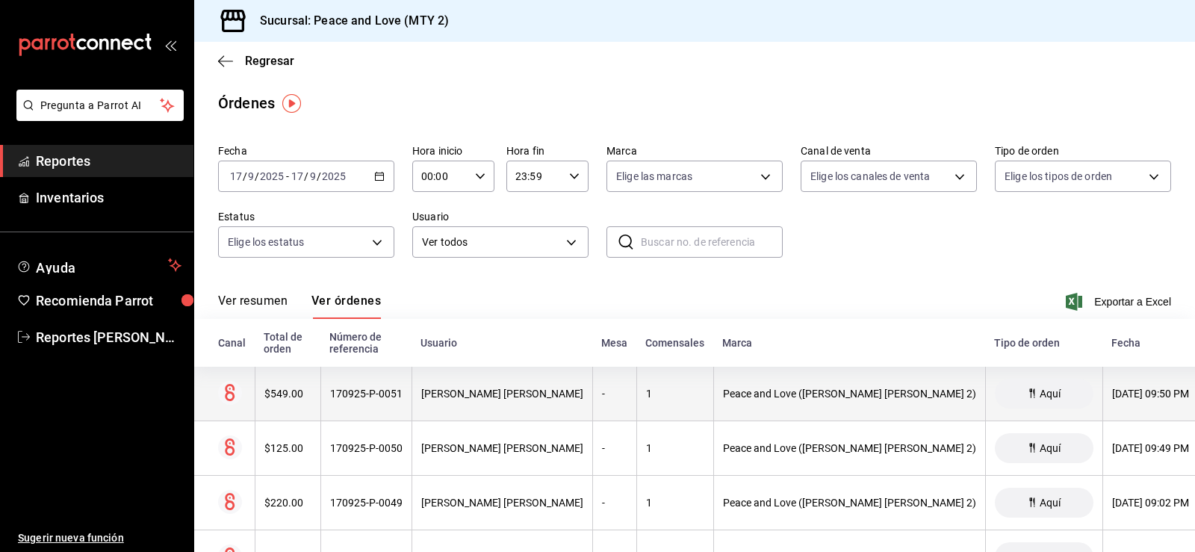
click at [553, 393] on div "[PERSON_NAME] [PERSON_NAME]" at bounding box center [502, 394] width 162 height 12
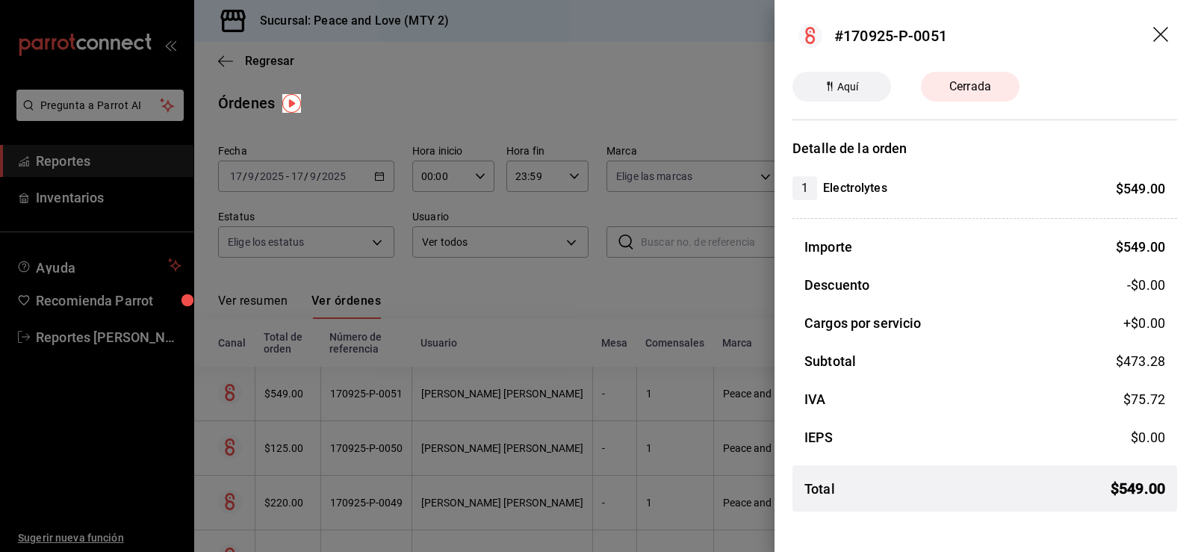
click at [553, 392] on div at bounding box center [597, 276] width 1195 height 552
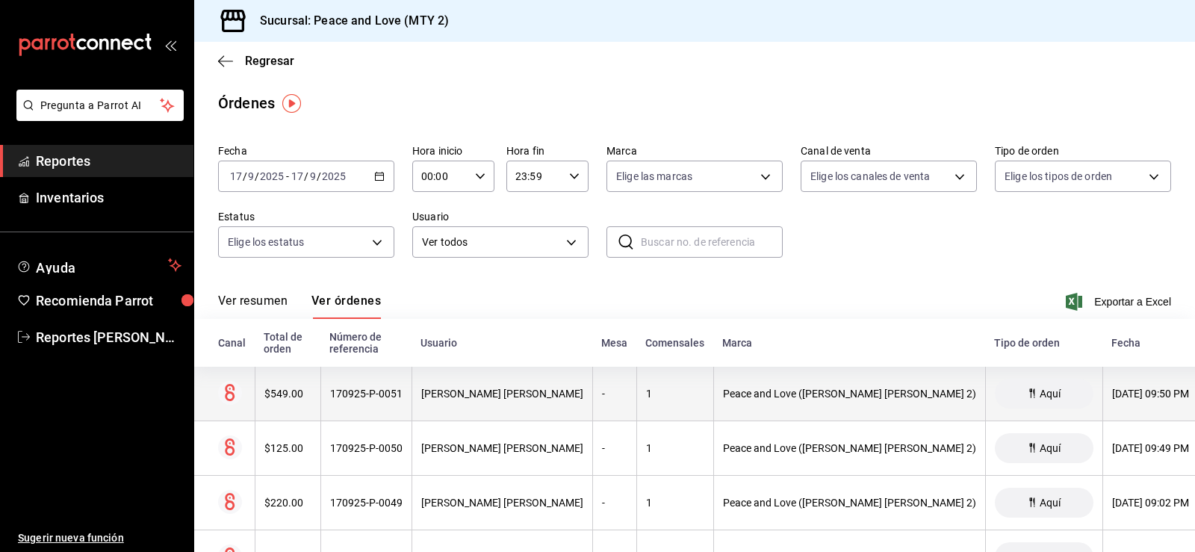
click at [414, 396] on th "[PERSON_NAME] [PERSON_NAME]" at bounding box center [501, 394] width 181 height 55
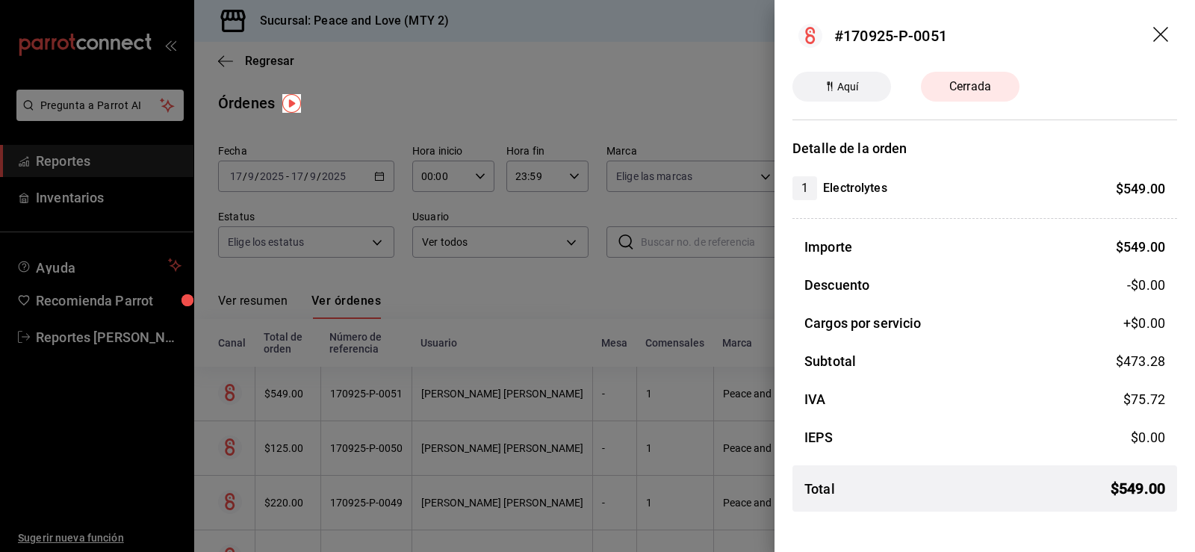
drag, startPoint x: 414, startPoint y: 396, endPoint x: 387, endPoint y: 320, distance: 80.8
click at [414, 396] on div at bounding box center [597, 276] width 1195 height 552
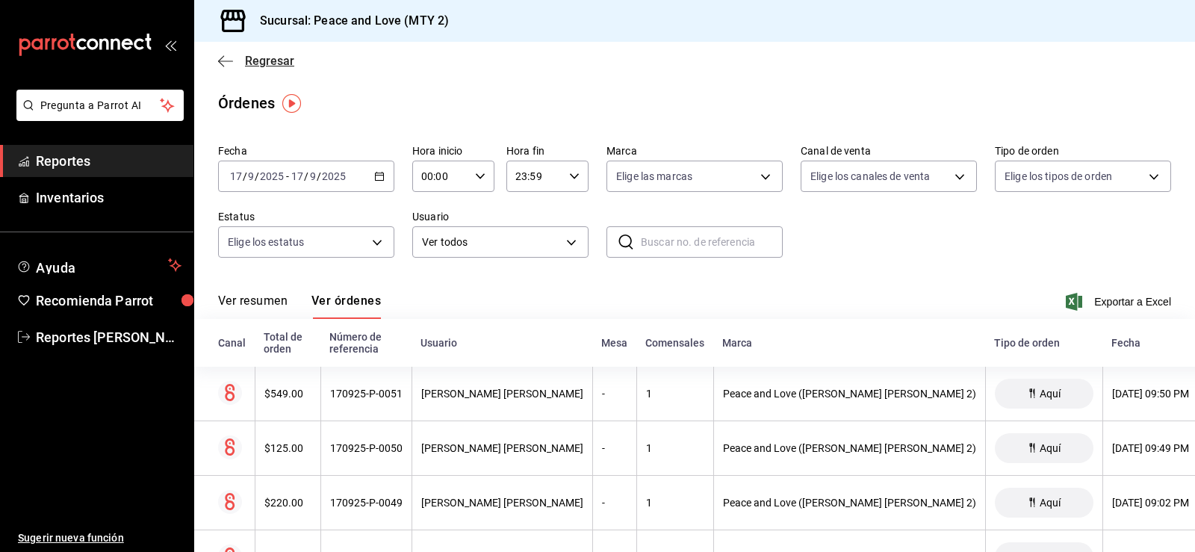
click at [273, 63] on span "Regresar" at bounding box center [269, 61] width 49 height 14
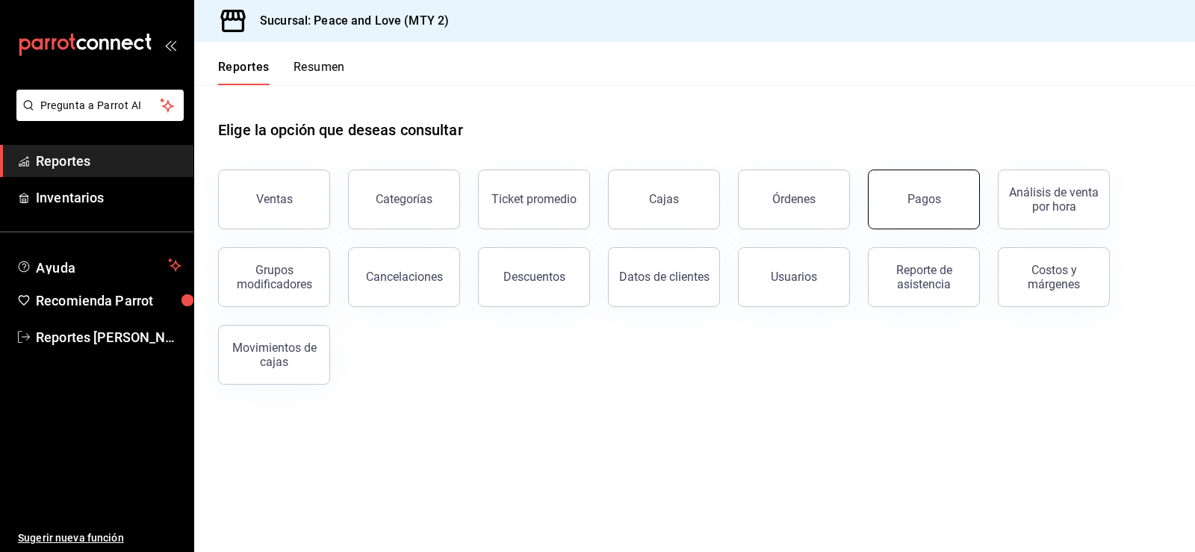
click at [925, 216] on button "Pagos" at bounding box center [924, 199] width 112 height 60
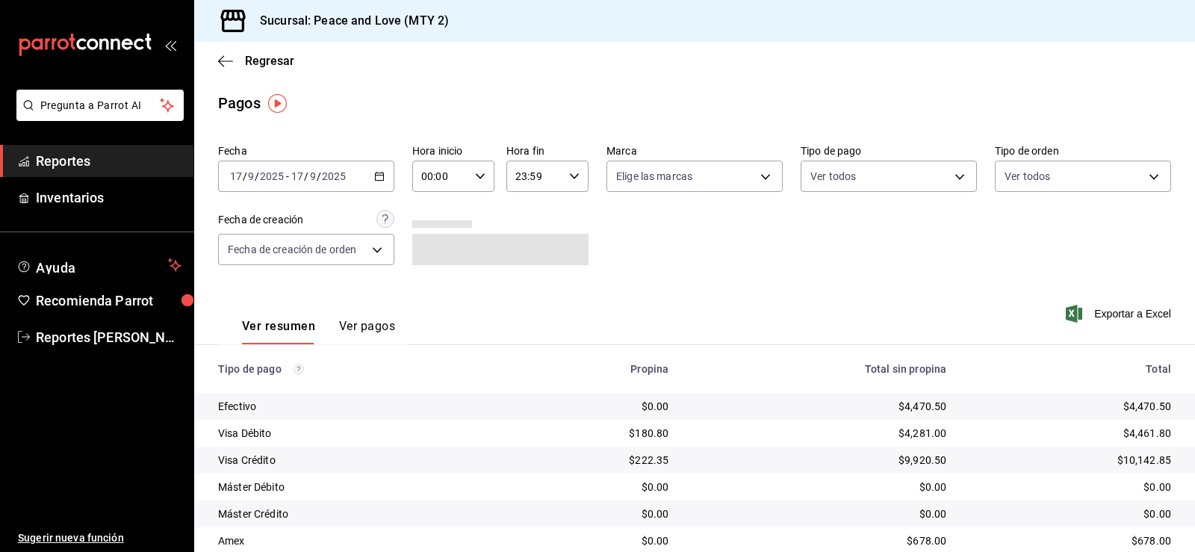
click at [357, 329] on button "Ver pagos" at bounding box center [367, 331] width 56 height 25
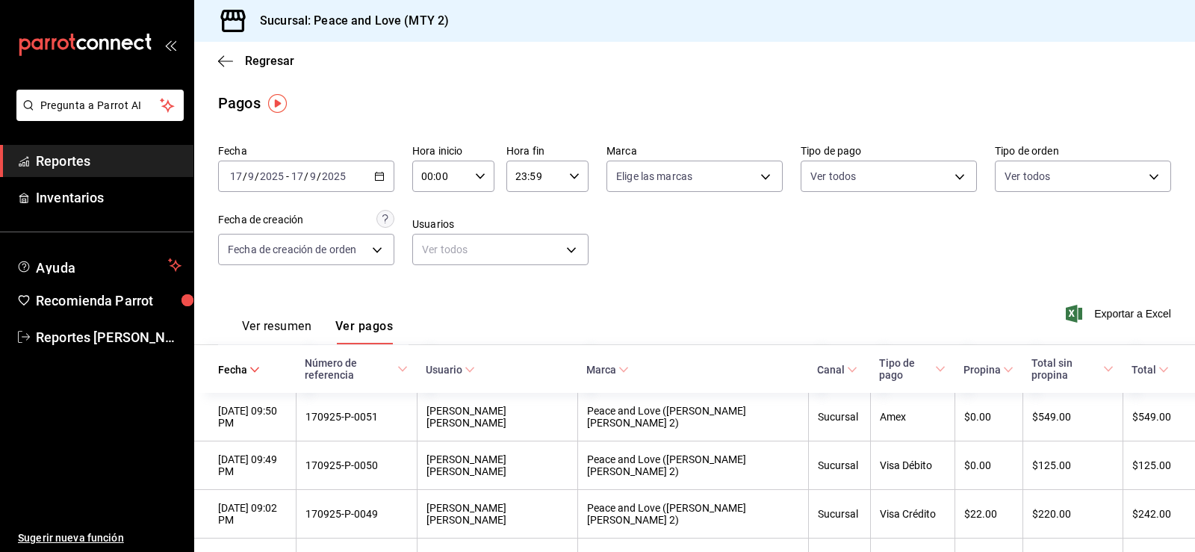
click at [291, 323] on button "Ver resumen" at bounding box center [276, 331] width 69 height 25
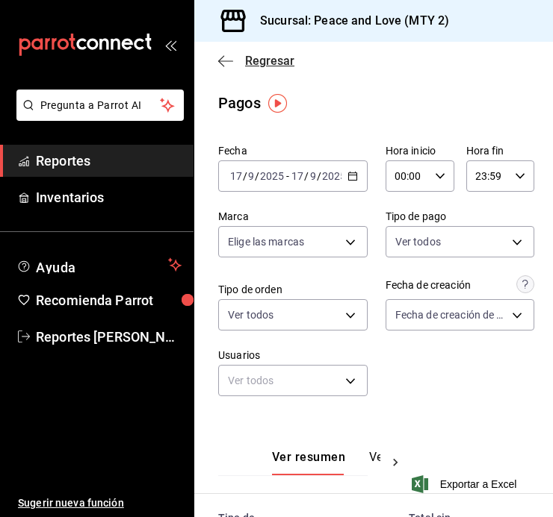
click at [239, 61] on span "Regresar" at bounding box center [256, 61] width 76 height 14
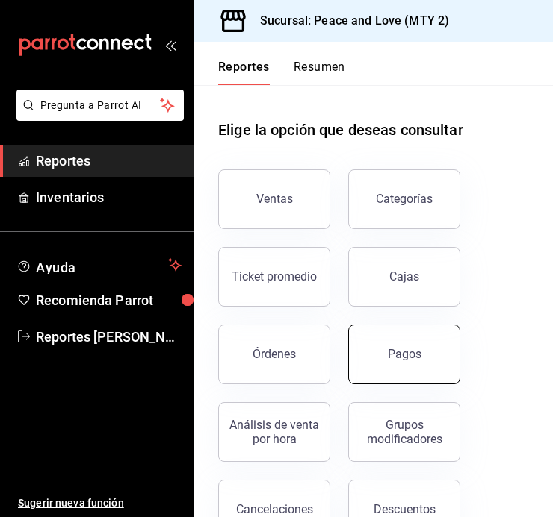
click at [411, 369] on button "Pagos" at bounding box center [404, 355] width 112 height 60
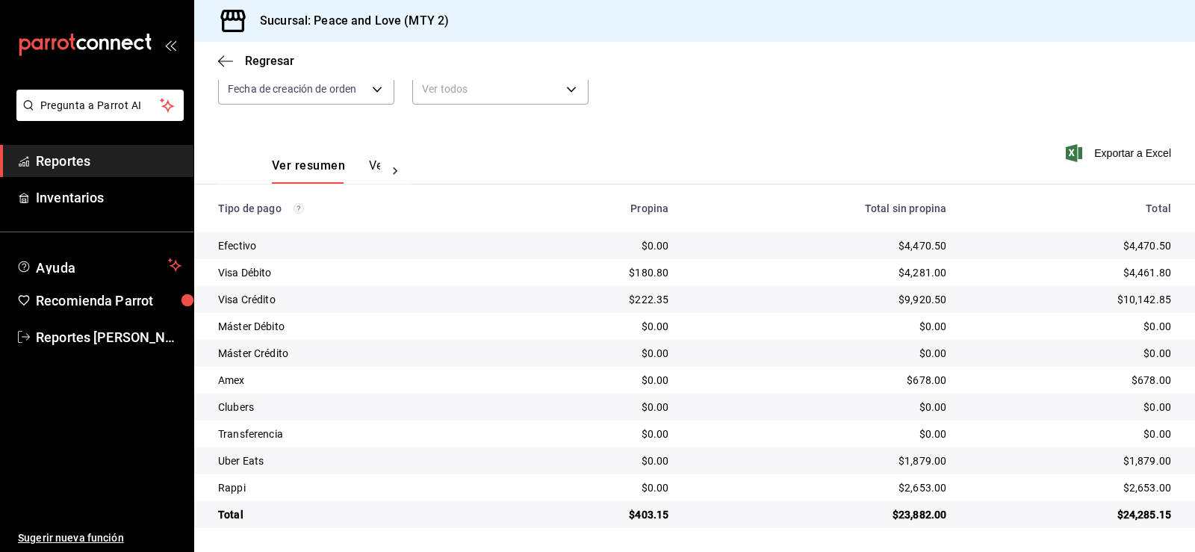
scroll to position [161, 0]
click at [375, 167] on button "Ver pagos" at bounding box center [397, 170] width 56 height 25
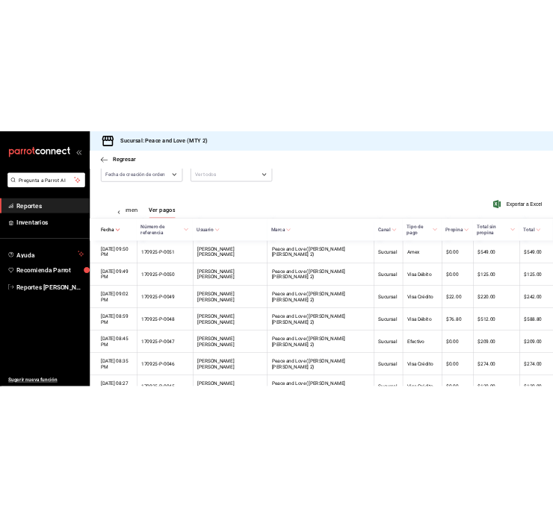
scroll to position [273, 0]
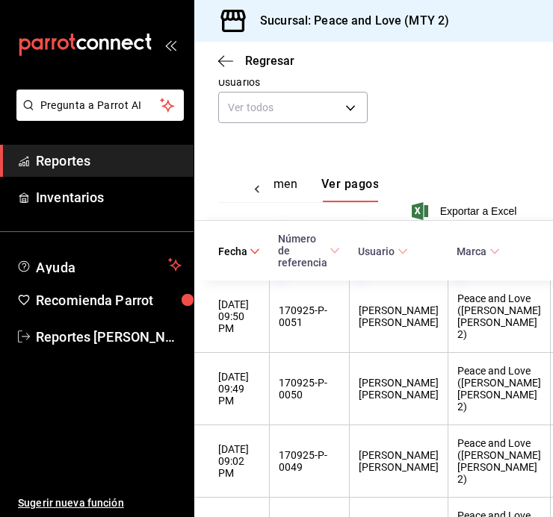
click at [285, 190] on button "Ver resumen" at bounding box center [262, 189] width 69 height 25
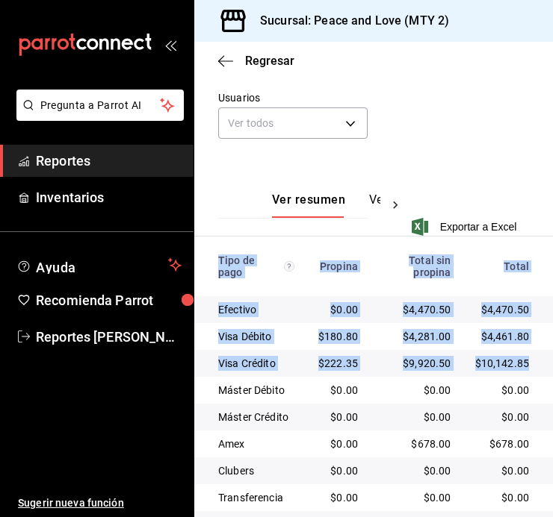
drag, startPoint x: 535, startPoint y: 288, endPoint x: 523, endPoint y: 378, distance: 90.4
click at [526, 377] on div "Fecha [DATE] [DATE] - [DATE] [DATE] Hora inicio 00:00 Hora inicio Hora fin 23:5…" at bounding box center [373, 237] width 358 height 712
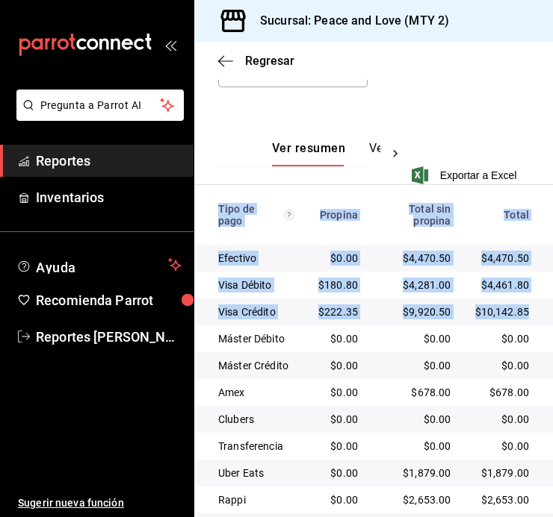
scroll to position [358, 0]
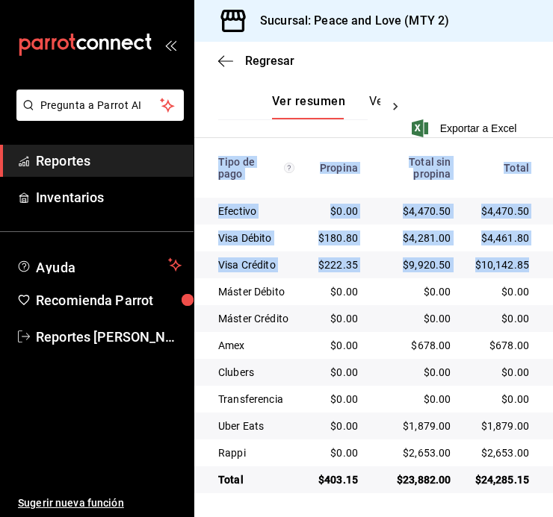
drag, startPoint x: 338, startPoint y: 482, endPoint x: 331, endPoint y: 483, distance: 7.5
click at [338, 482] on div "$403.15" at bounding box center [338, 480] width 40 height 15
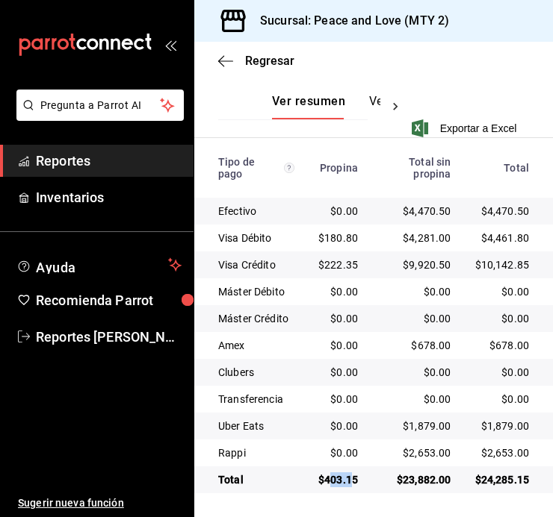
drag, startPoint x: 323, startPoint y: 483, endPoint x: 348, endPoint y: 482, distance: 24.7
click at [347, 482] on div "$403.15" at bounding box center [338, 480] width 40 height 15
click at [352, 476] on div "$403.15" at bounding box center [338, 480] width 40 height 15
